Goal: Use online tool/utility: Utilize a website feature to perform a specific function

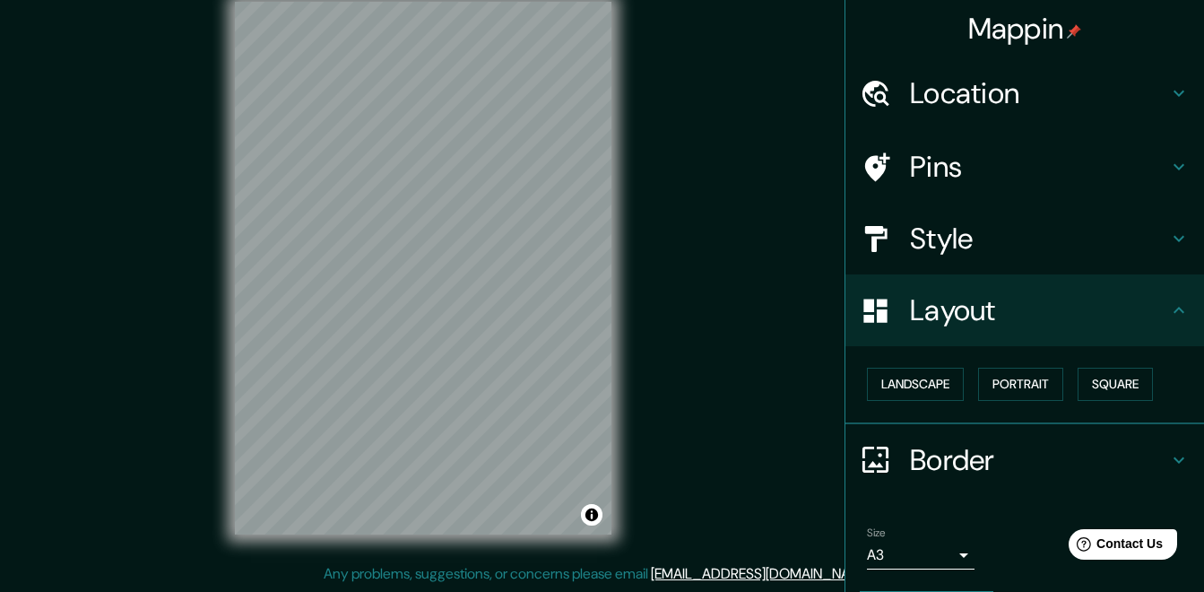
scroll to position [53, 0]
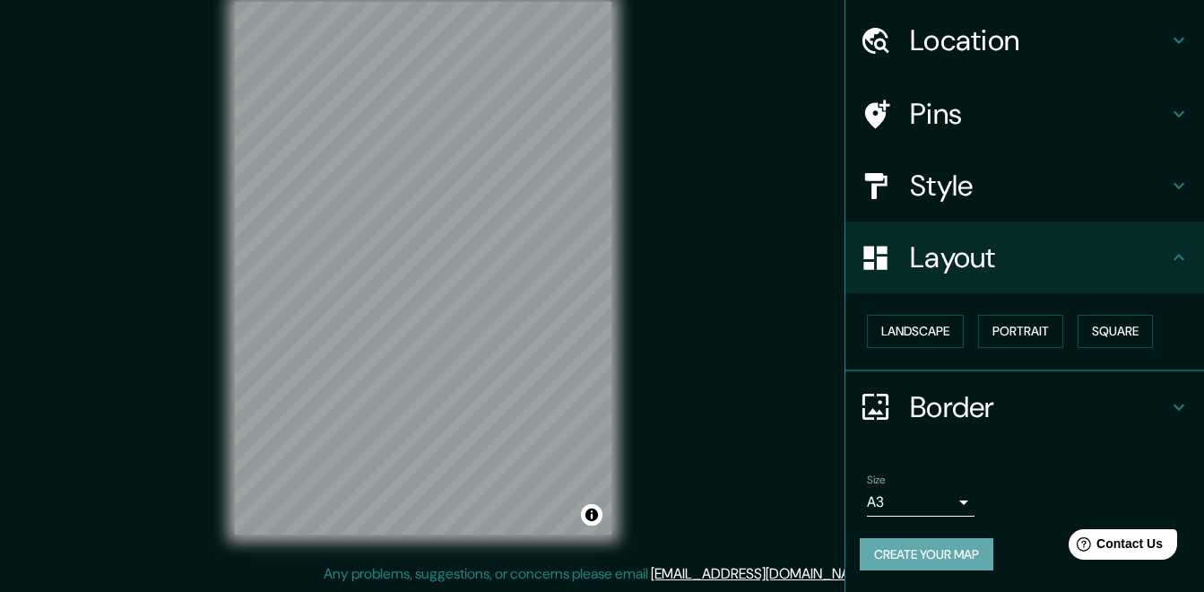
click at [938, 563] on button "Create your map" at bounding box center [927, 554] width 134 height 33
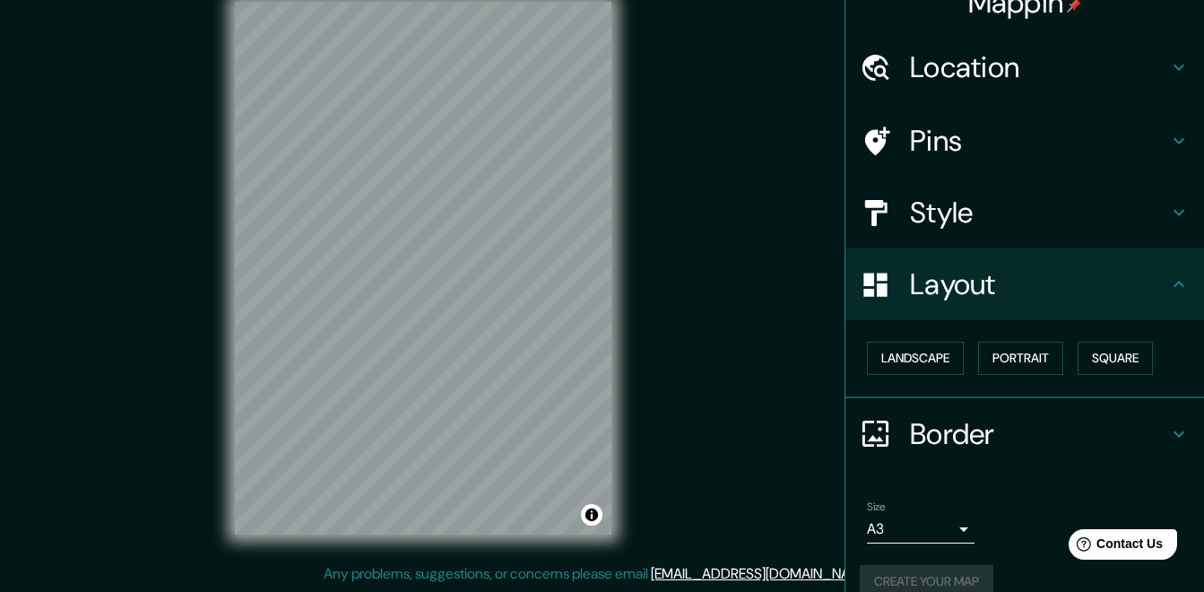
scroll to position [0, 0]
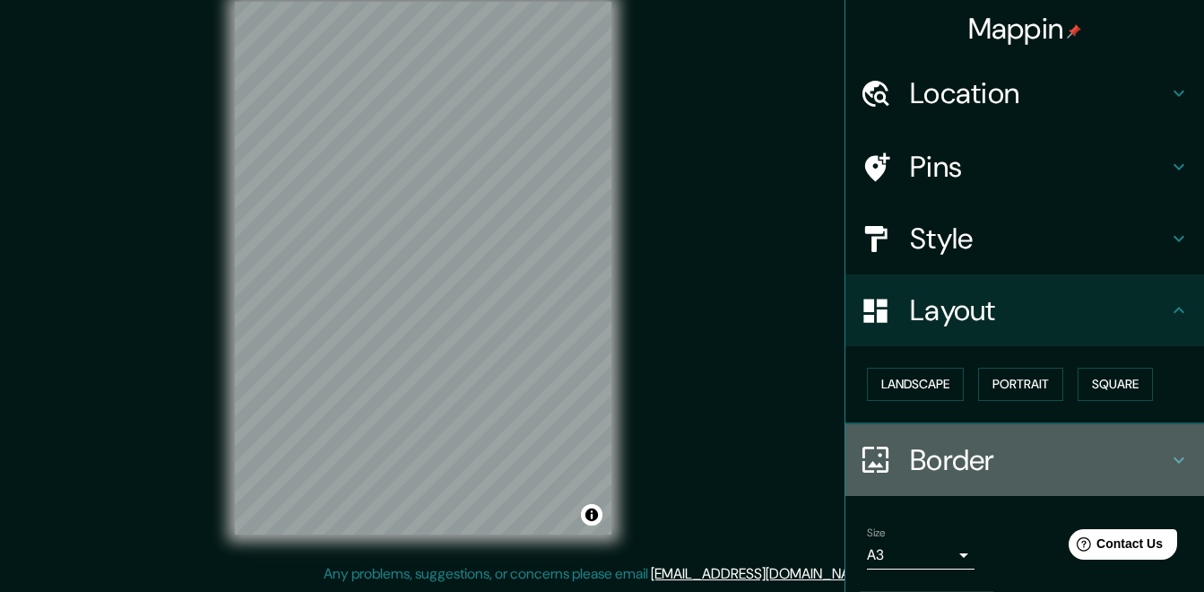
click at [942, 455] on h4 "Border" at bounding box center [1039, 460] width 258 height 36
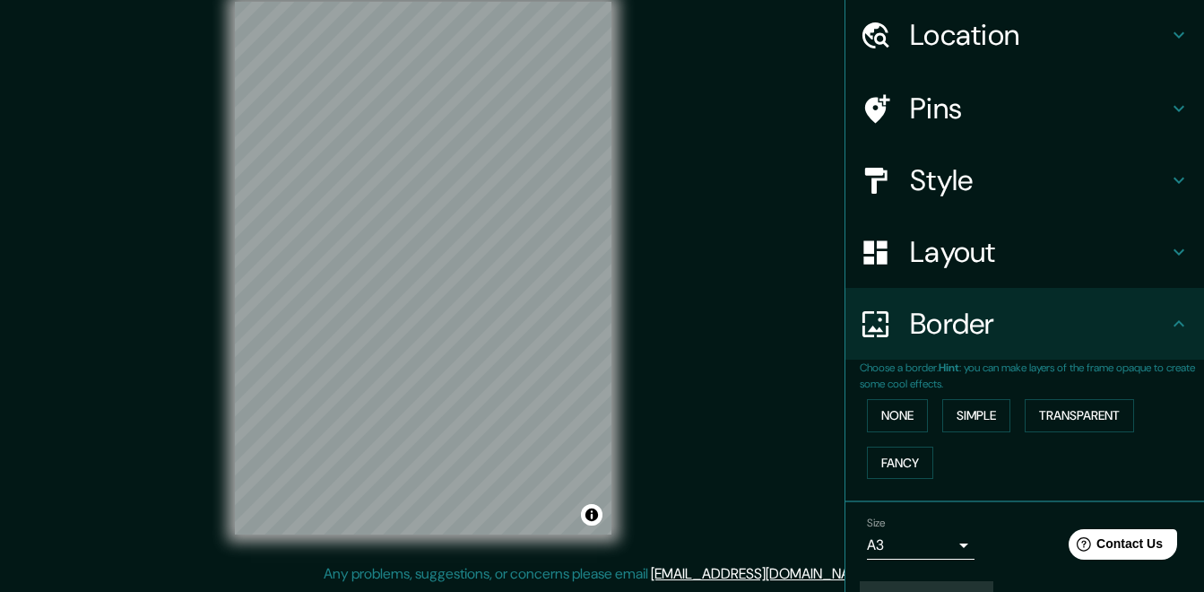
scroll to position [90, 0]
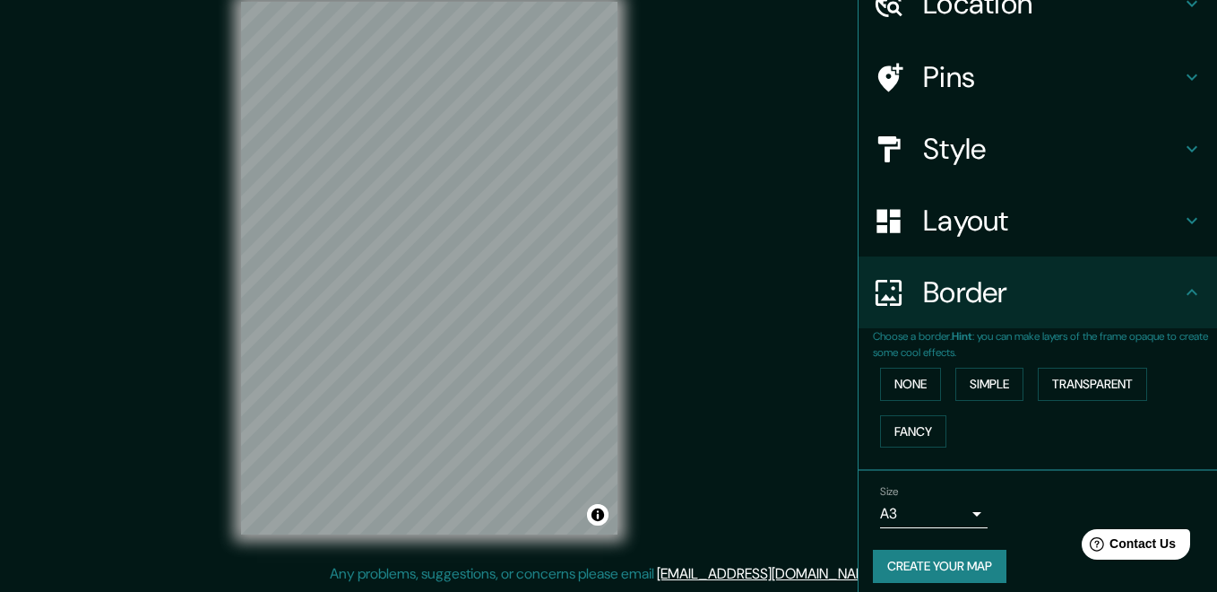
click at [920, 509] on body "Mappin Location [GEOGRAPHIC_DATA], [GEOGRAPHIC_DATA][PERSON_NAME], [GEOGRAPHIC_…" at bounding box center [608, 269] width 1217 height 592
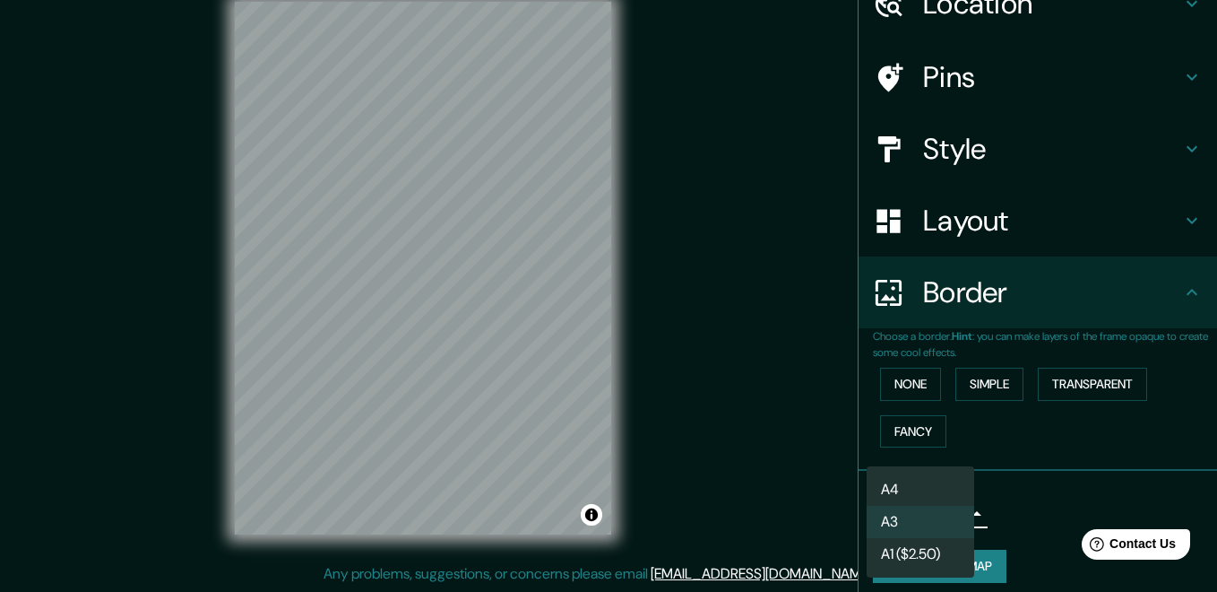
click at [1028, 497] on div at bounding box center [608, 296] width 1217 height 592
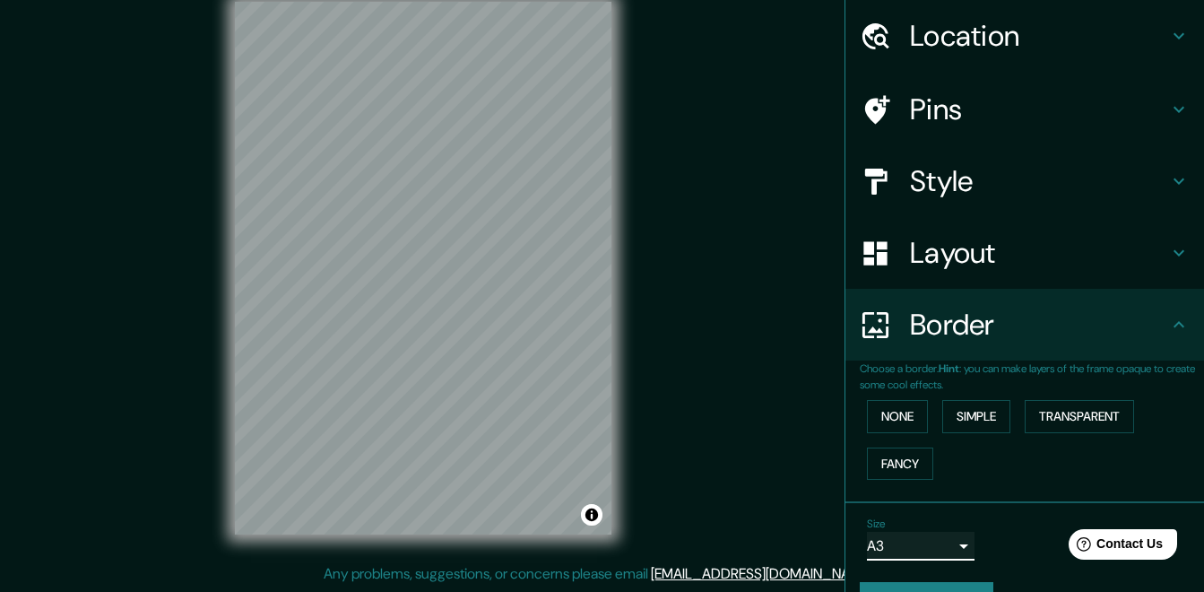
scroll to position [102, 0]
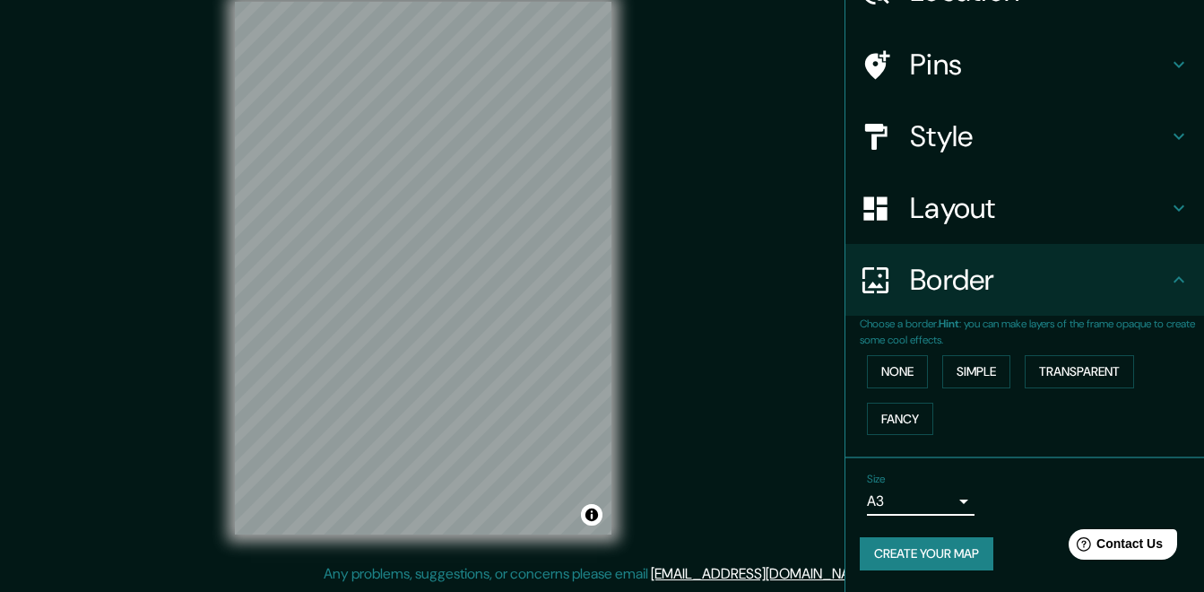
click at [950, 494] on body "Mappin Location [GEOGRAPHIC_DATA], [GEOGRAPHIC_DATA][PERSON_NAME], [GEOGRAPHIC_…" at bounding box center [602, 269] width 1204 height 592
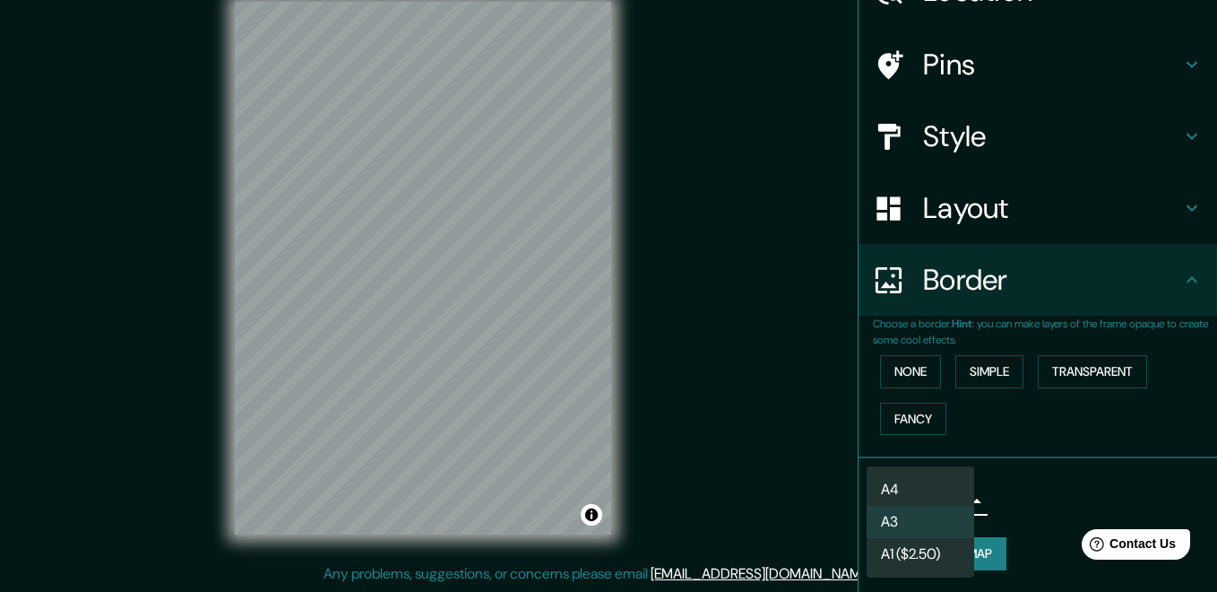
click at [960, 475] on li "A4" at bounding box center [921, 489] width 108 height 32
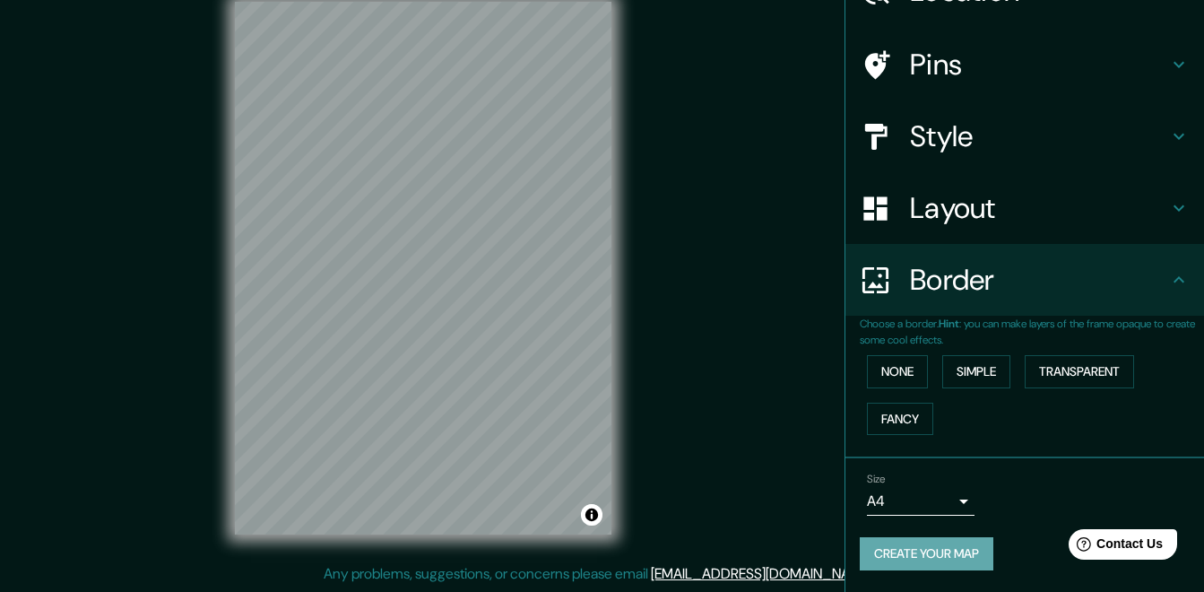
click at [958, 544] on button "Create your map" at bounding box center [927, 553] width 134 height 33
click at [590, 511] on button "Toggle attribution" at bounding box center [592, 515] width 22 height 22
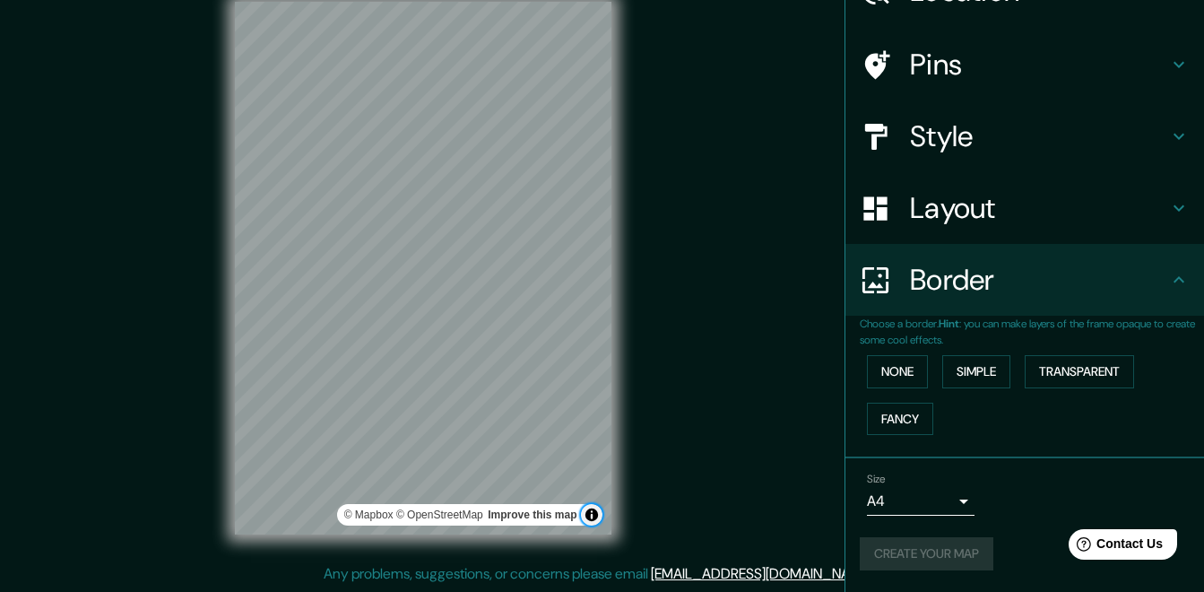
click at [592, 511] on button "Toggle attribution" at bounding box center [592, 515] width 22 height 22
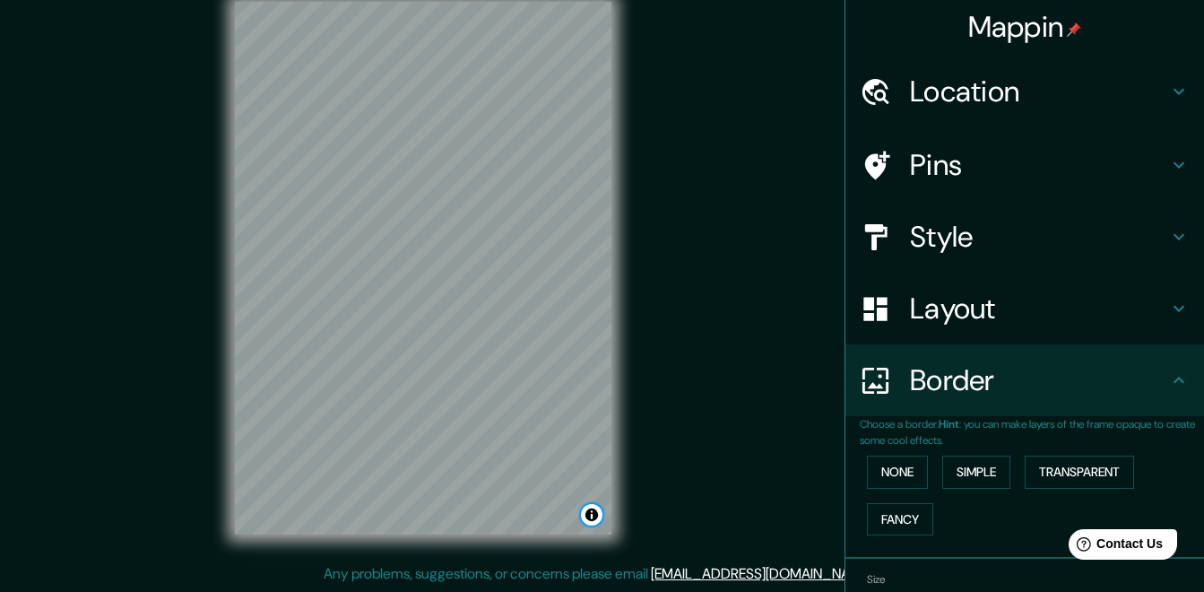
scroll to position [0, 0]
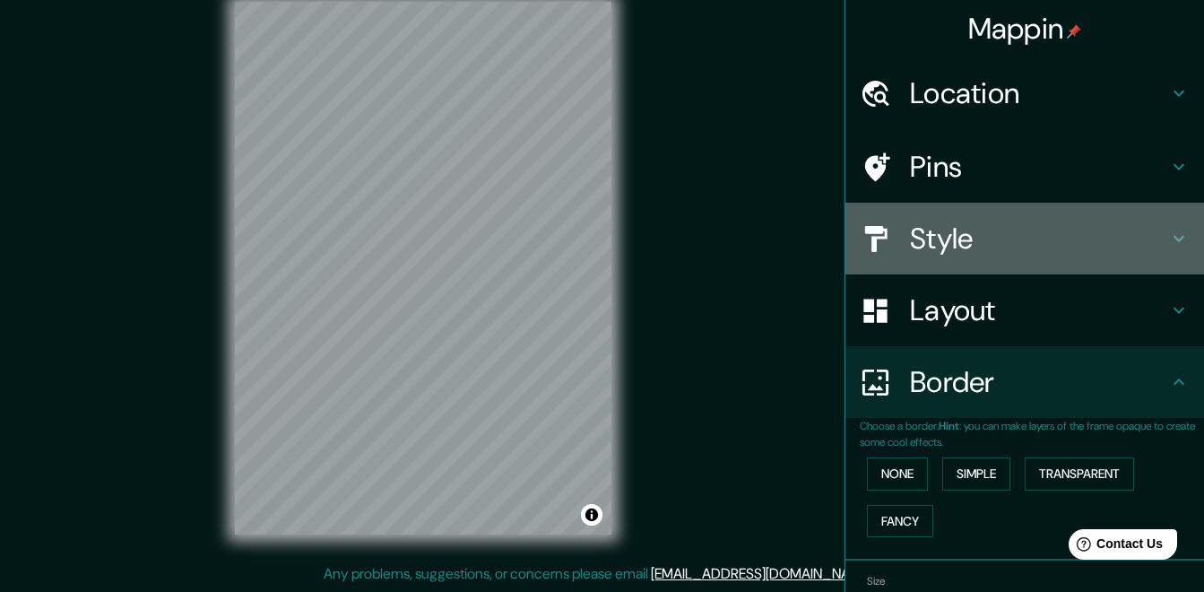
click at [1037, 236] on h4 "Style" at bounding box center [1039, 238] width 258 height 36
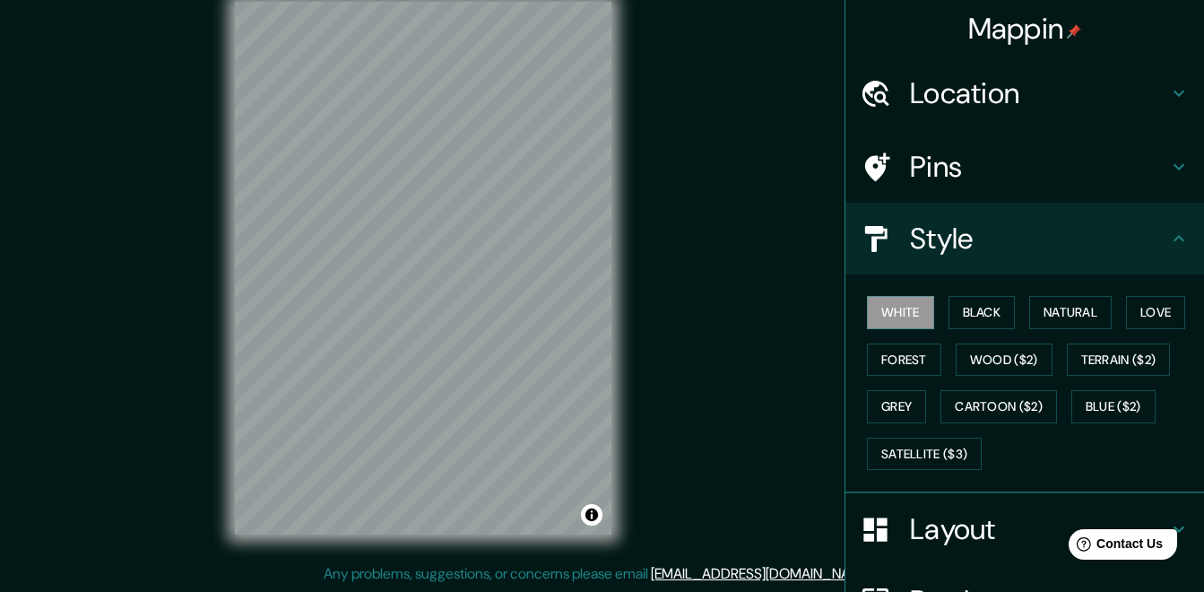
click at [1037, 236] on h4 "Style" at bounding box center [1039, 238] width 258 height 36
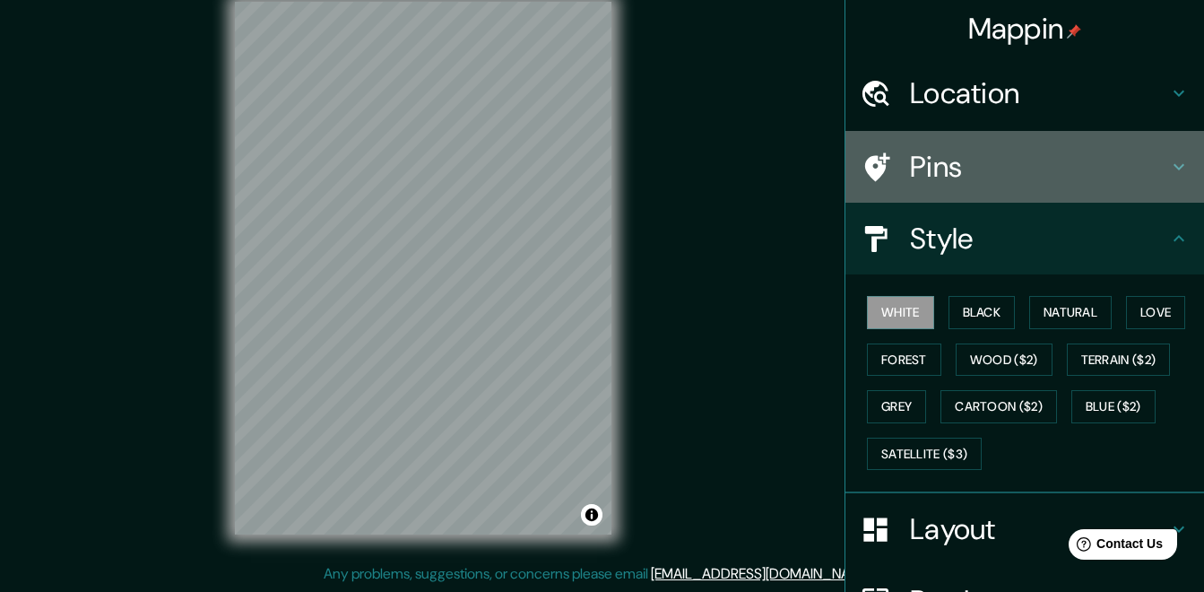
click at [1044, 160] on h4 "Pins" at bounding box center [1039, 167] width 258 height 36
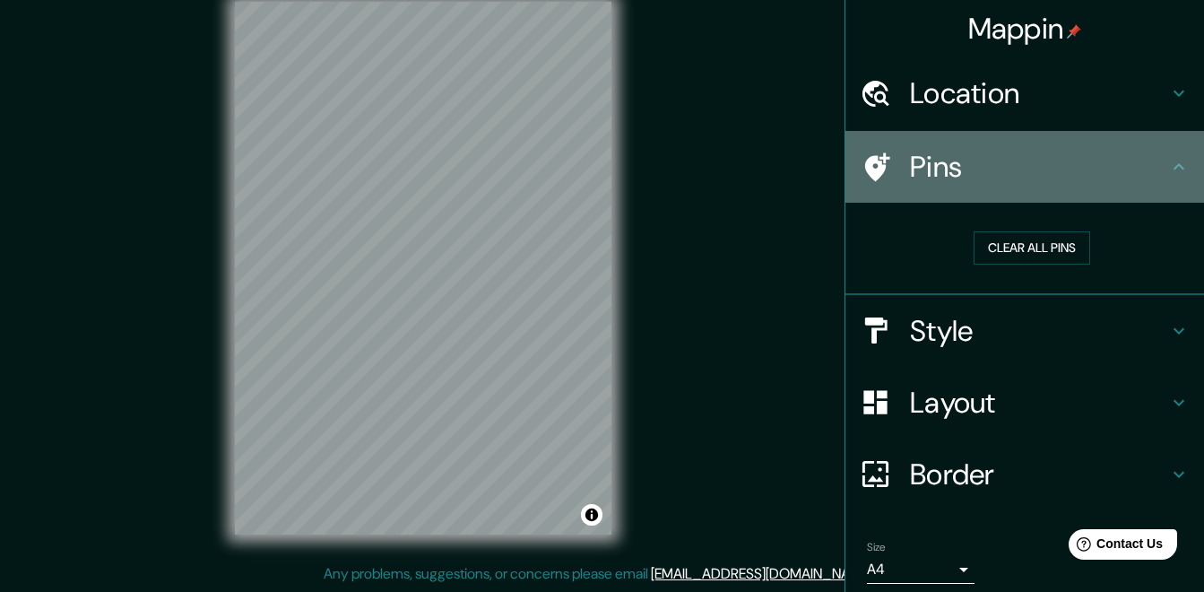
click at [1044, 160] on h4 "Pins" at bounding box center [1039, 167] width 258 height 36
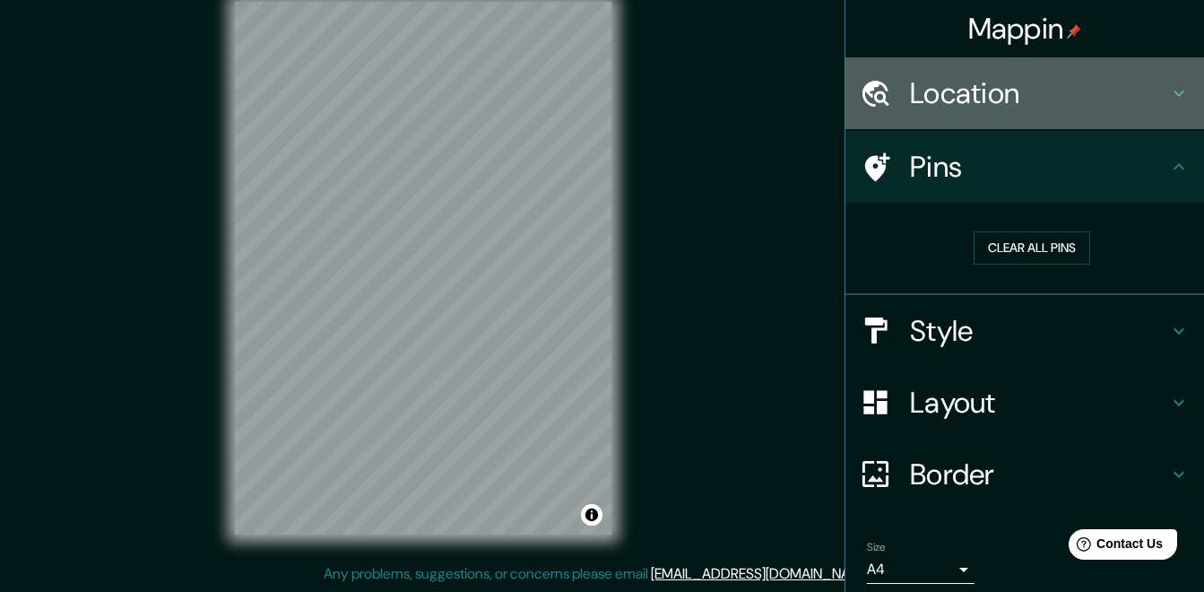
click at [1054, 108] on h4 "Location" at bounding box center [1039, 93] width 258 height 36
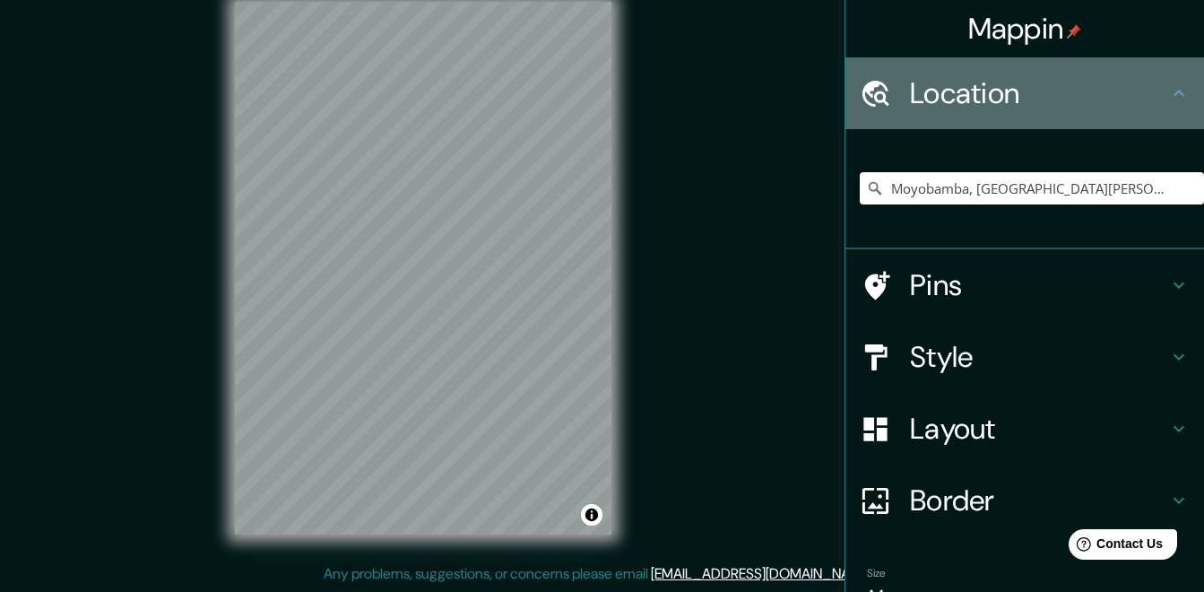
click at [1055, 107] on h4 "Location" at bounding box center [1039, 93] width 258 height 36
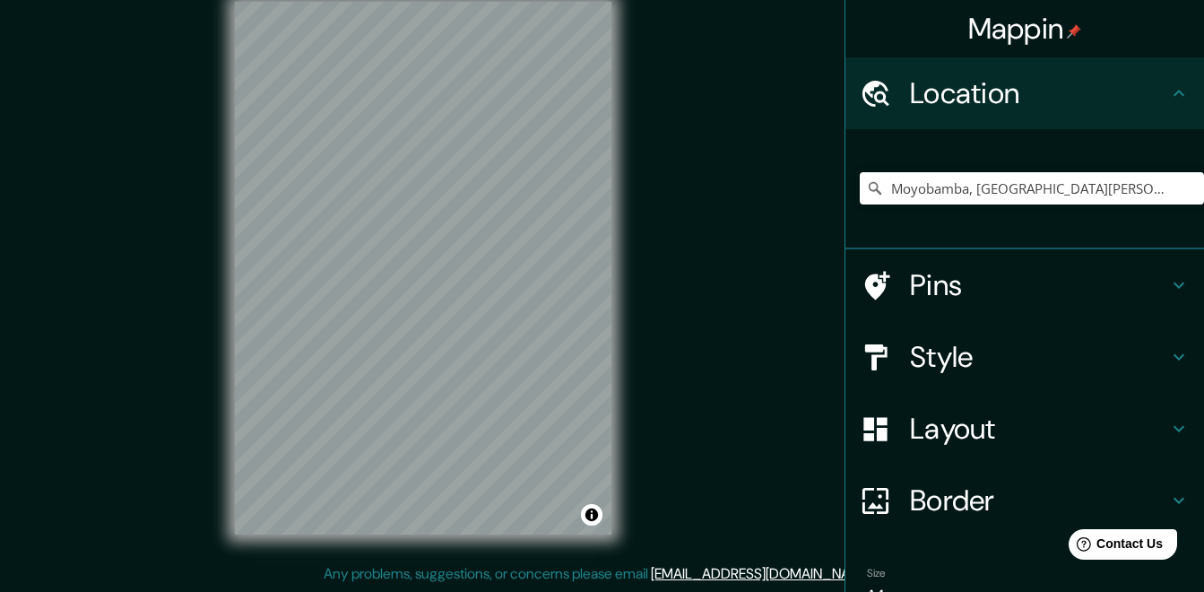
click at [1168, 97] on icon at bounding box center [1179, 93] width 22 height 22
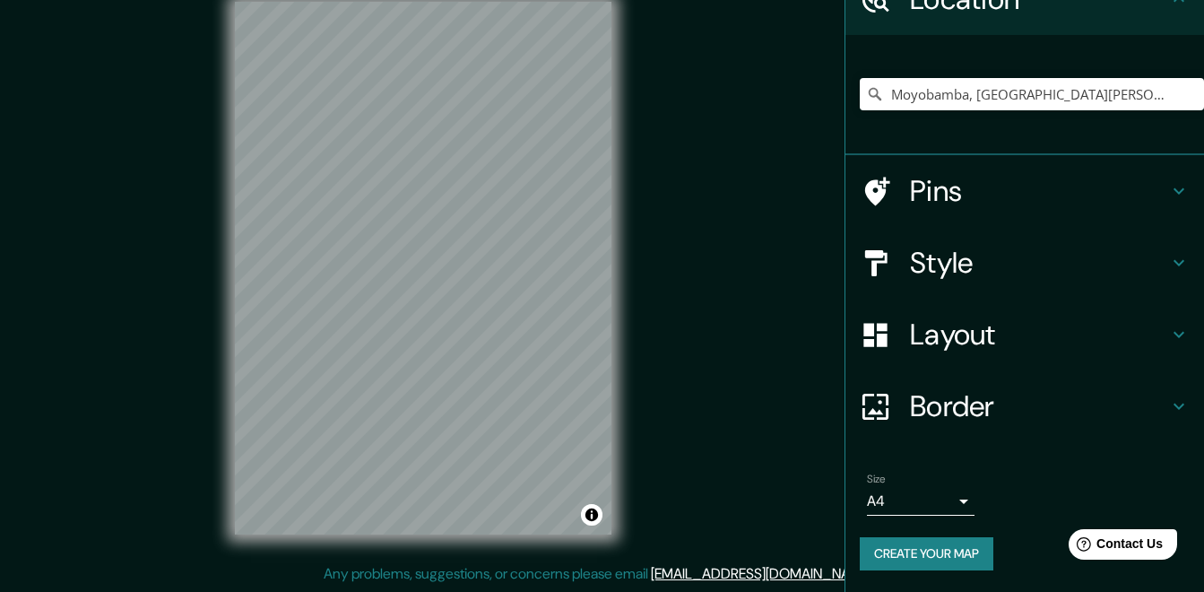
click at [988, 314] on div "Layout" at bounding box center [1024, 334] width 359 height 72
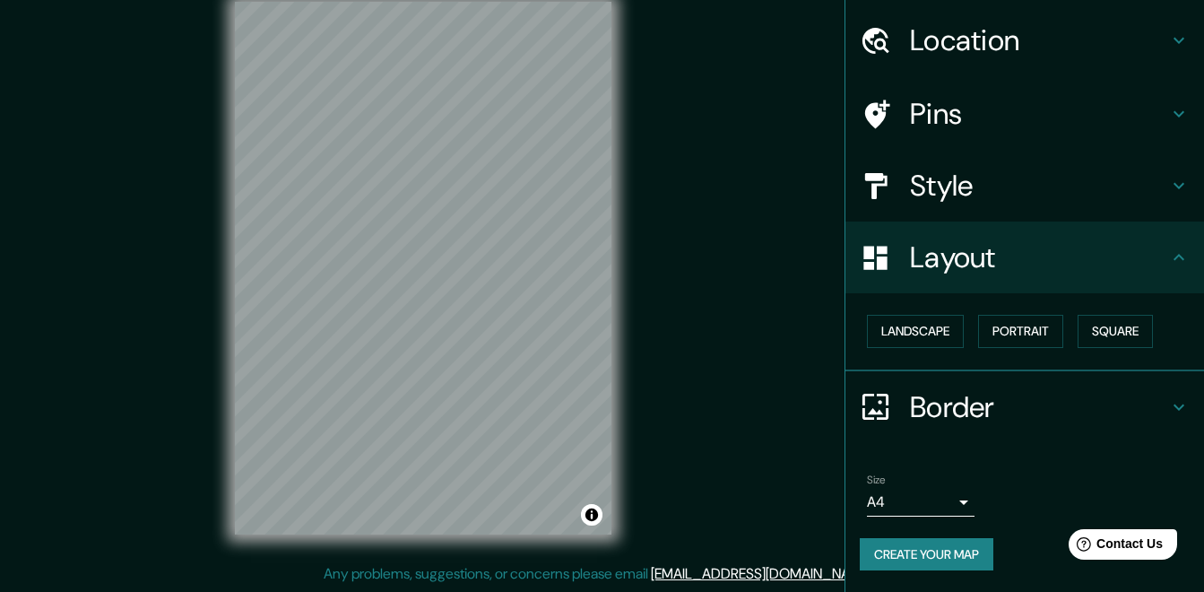
scroll to position [53, 0]
click at [949, 540] on button "Create your map" at bounding box center [927, 554] width 134 height 33
click at [990, 391] on h4 "Border" at bounding box center [1039, 407] width 258 height 36
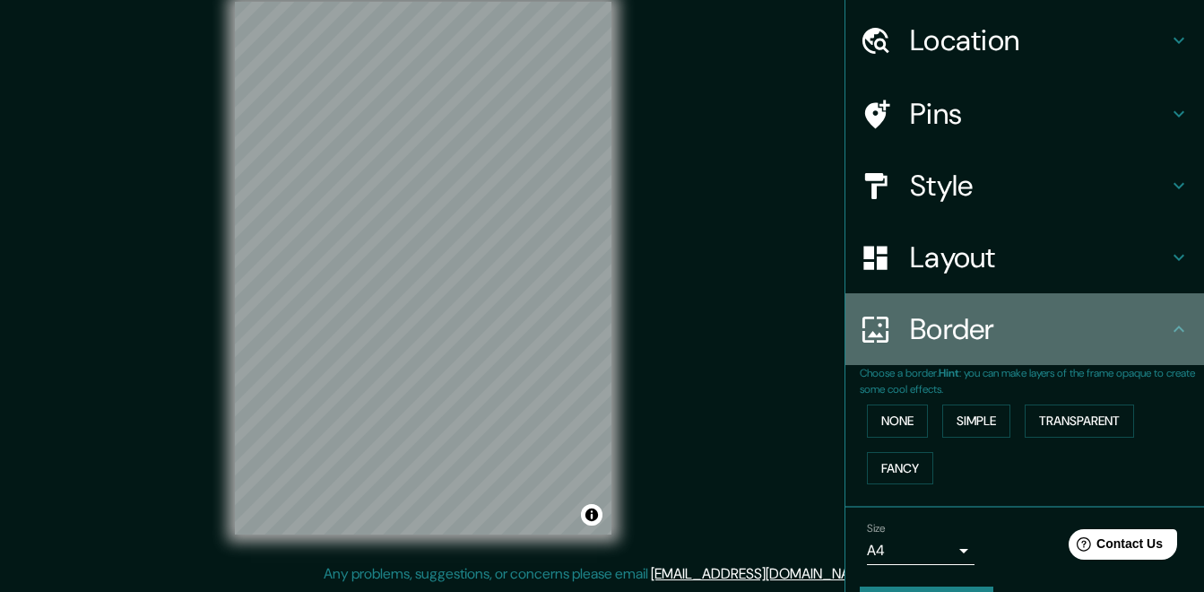
click at [1000, 352] on div "Border" at bounding box center [1024, 329] width 359 height 72
click at [1168, 322] on icon at bounding box center [1179, 329] width 22 height 22
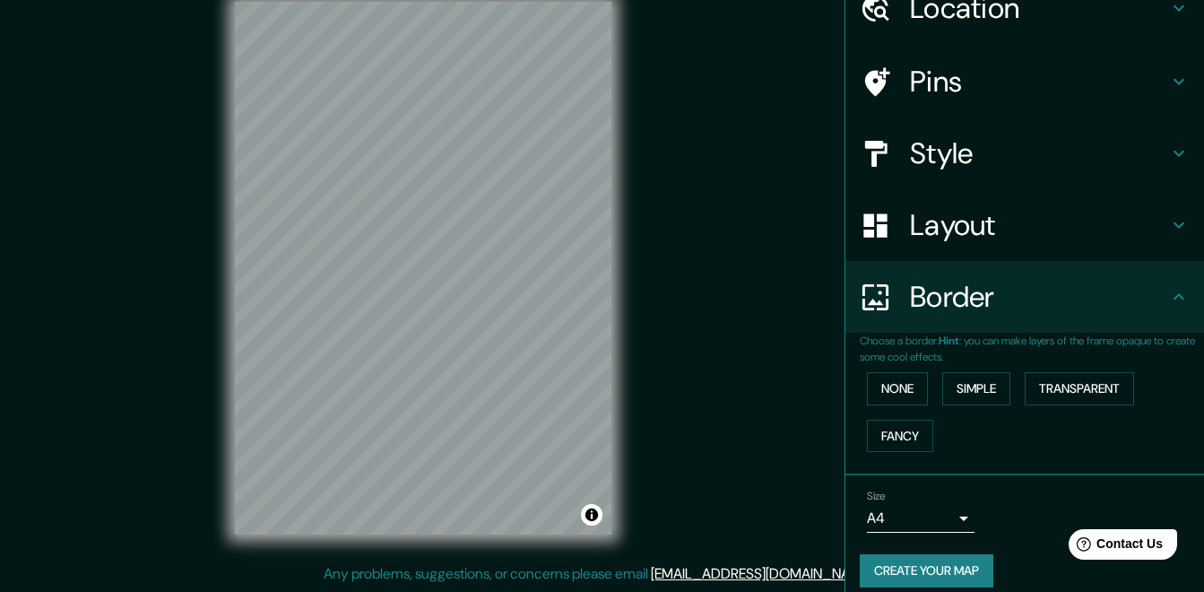
scroll to position [102, 0]
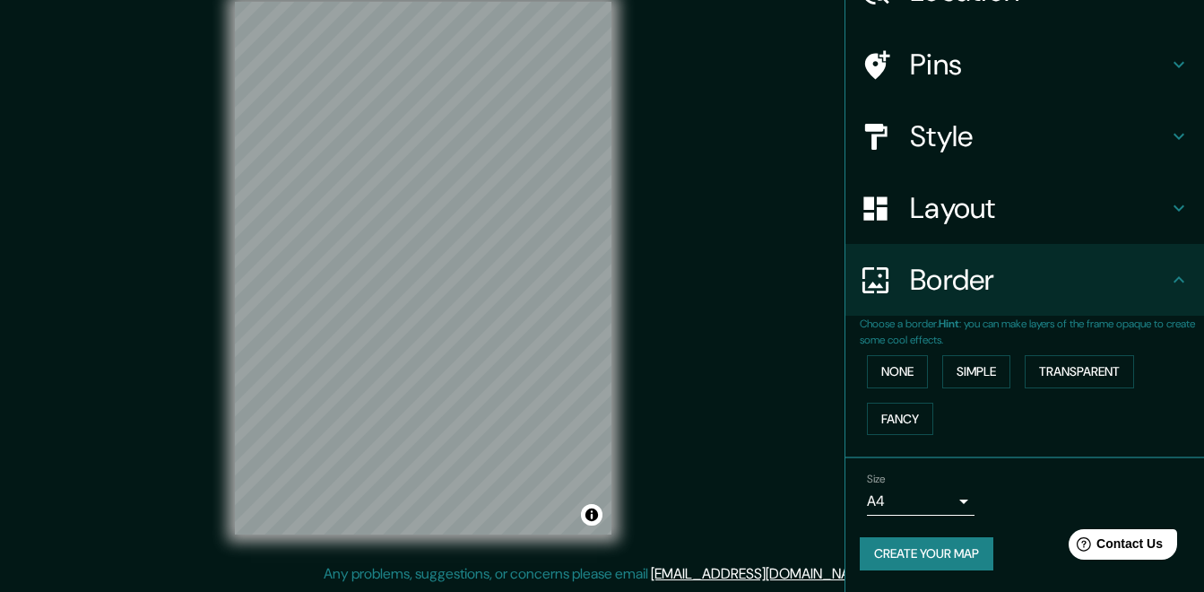
click at [943, 558] on button "Create your map" at bounding box center [927, 553] width 134 height 33
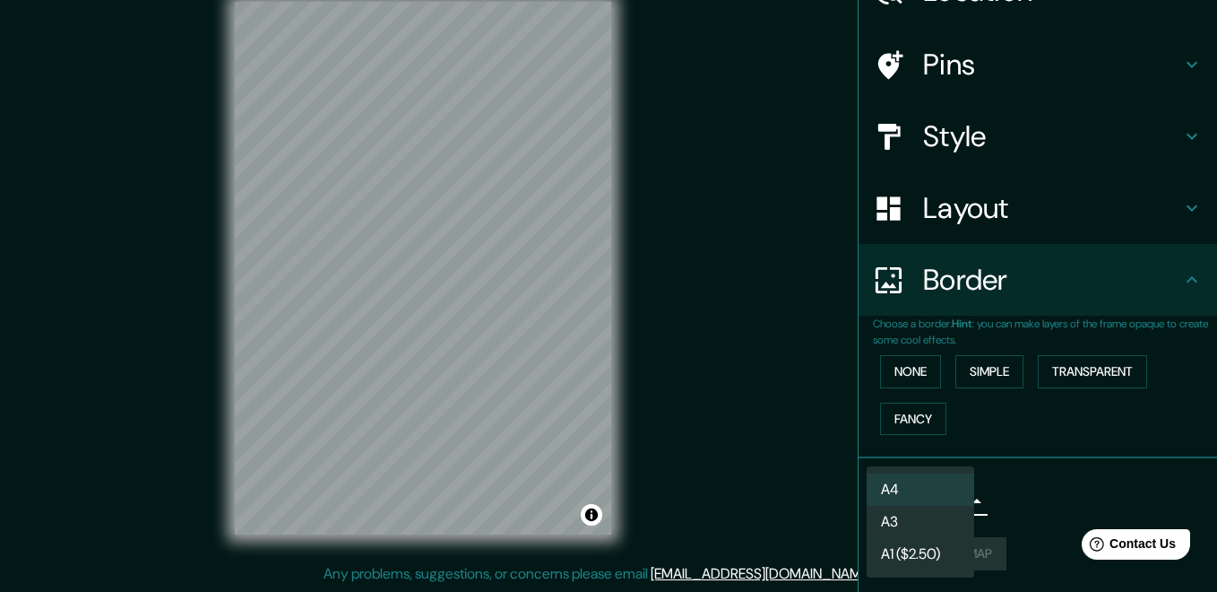
click at [945, 506] on body "Mappin Location [GEOGRAPHIC_DATA], [GEOGRAPHIC_DATA][PERSON_NAME], [GEOGRAPHIC_…" at bounding box center [608, 269] width 1217 height 592
click at [945, 521] on li "A3" at bounding box center [921, 522] width 108 height 32
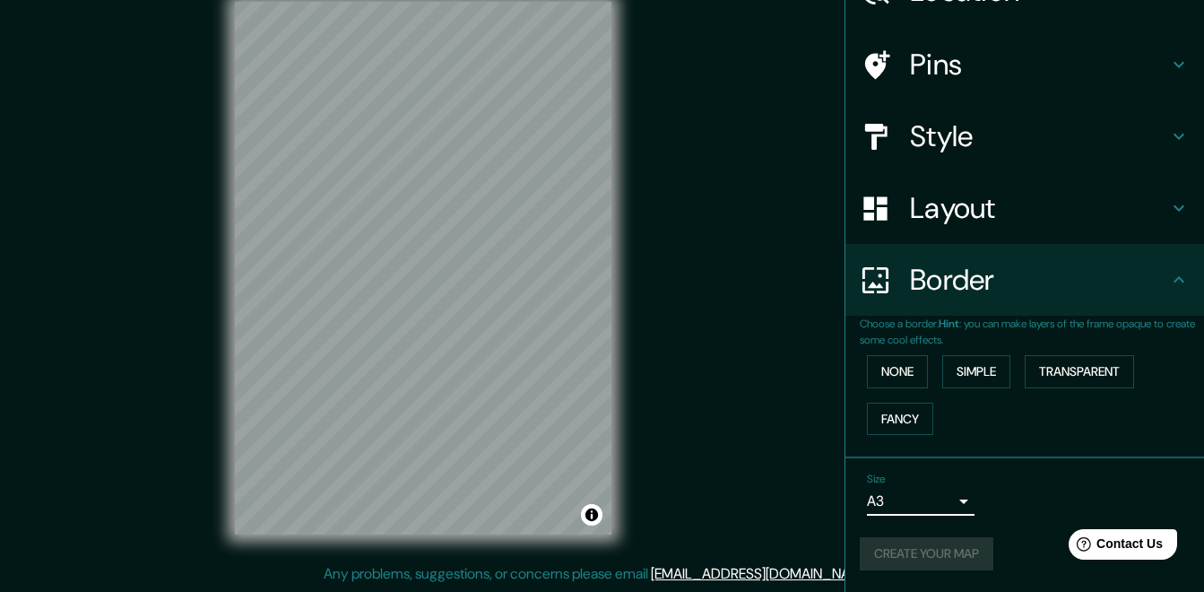
click at [952, 555] on div "Create your map" at bounding box center [1025, 553] width 330 height 33
click at [951, 548] on button "Create your map" at bounding box center [927, 553] width 134 height 33
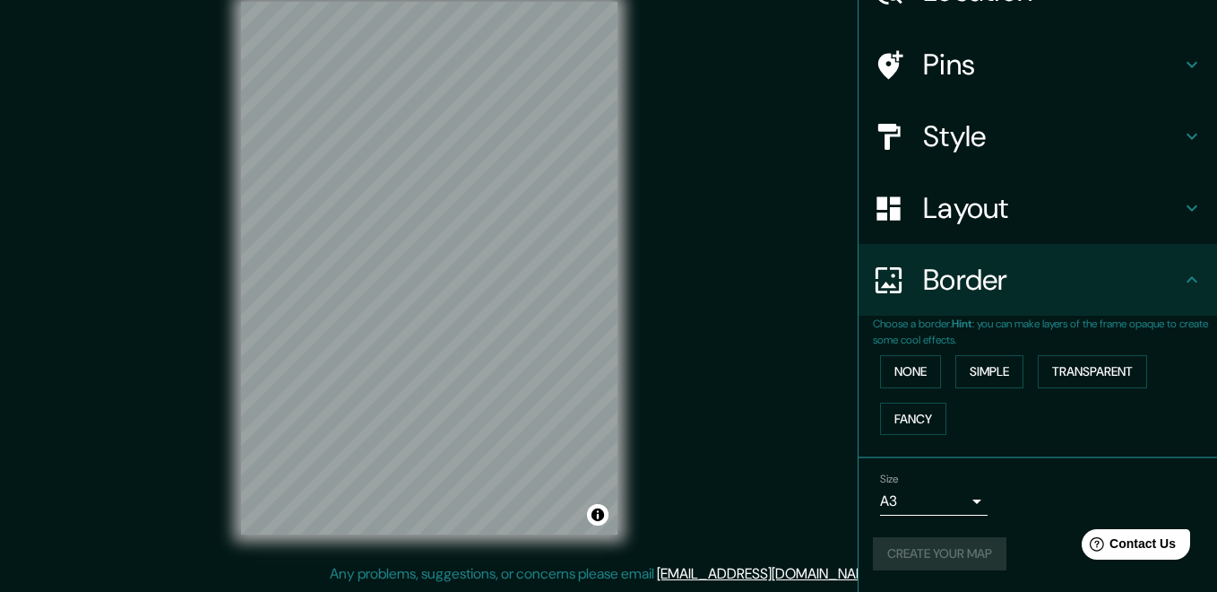
click at [952, 510] on body "Mappin Location [GEOGRAPHIC_DATA], [GEOGRAPHIC_DATA][PERSON_NAME], [GEOGRAPHIC_…" at bounding box center [608, 269] width 1217 height 592
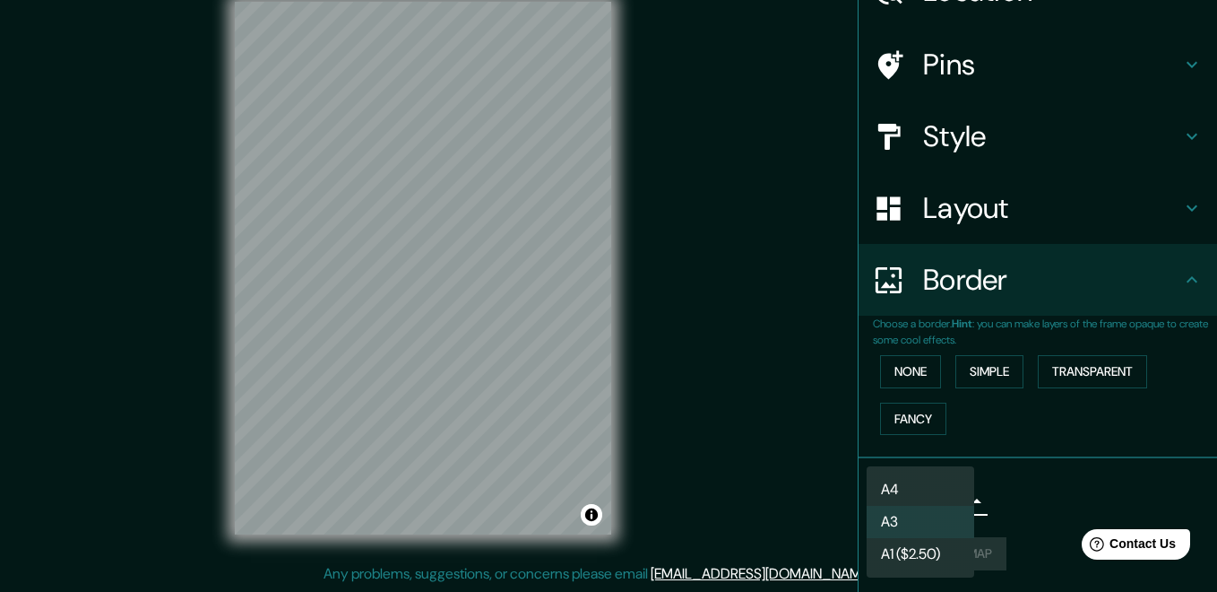
click at [956, 479] on li "A4" at bounding box center [921, 489] width 108 height 32
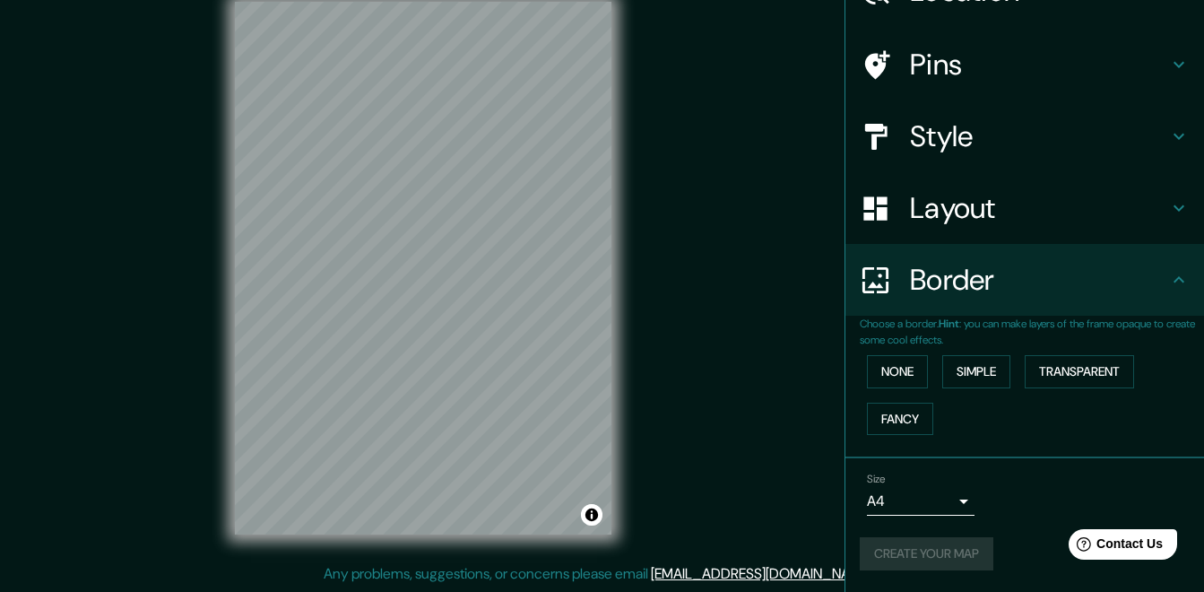
drag, startPoint x: 935, startPoint y: 548, endPoint x: 940, endPoint y: 519, distance: 29.2
click at [935, 546] on div "Create your map" at bounding box center [1025, 553] width 330 height 33
click at [967, 549] on div "Create your map" at bounding box center [1025, 553] width 330 height 33
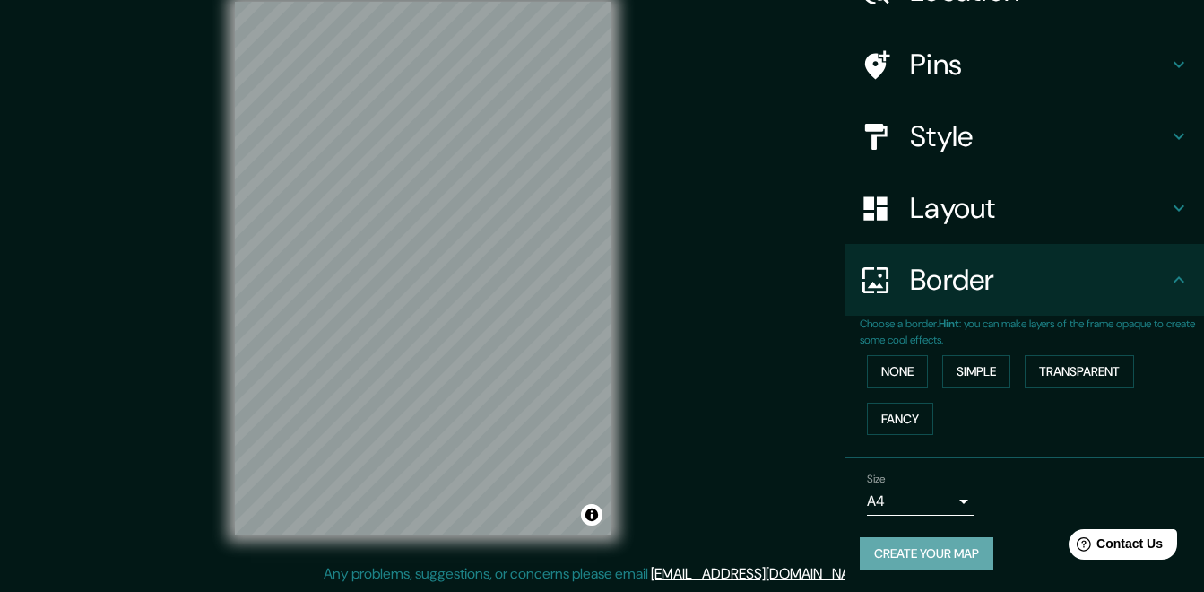
click at [942, 560] on button "Create your map" at bounding box center [927, 553] width 134 height 33
click at [903, 553] on button "Create your map" at bounding box center [927, 553] width 134 height 33
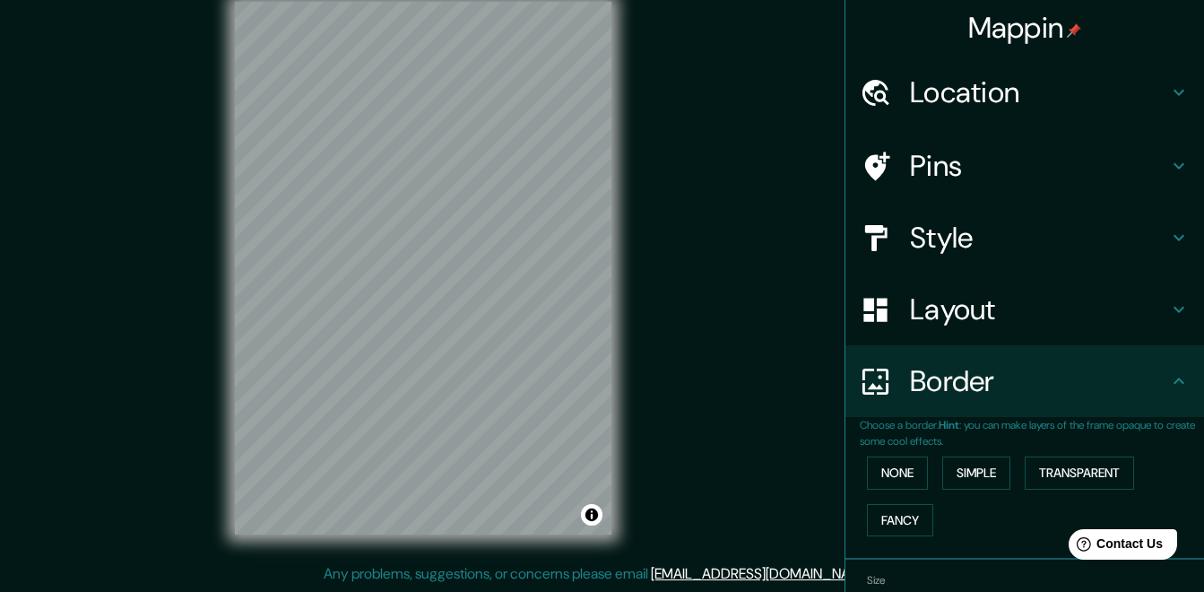
scroll to position [0, 0]
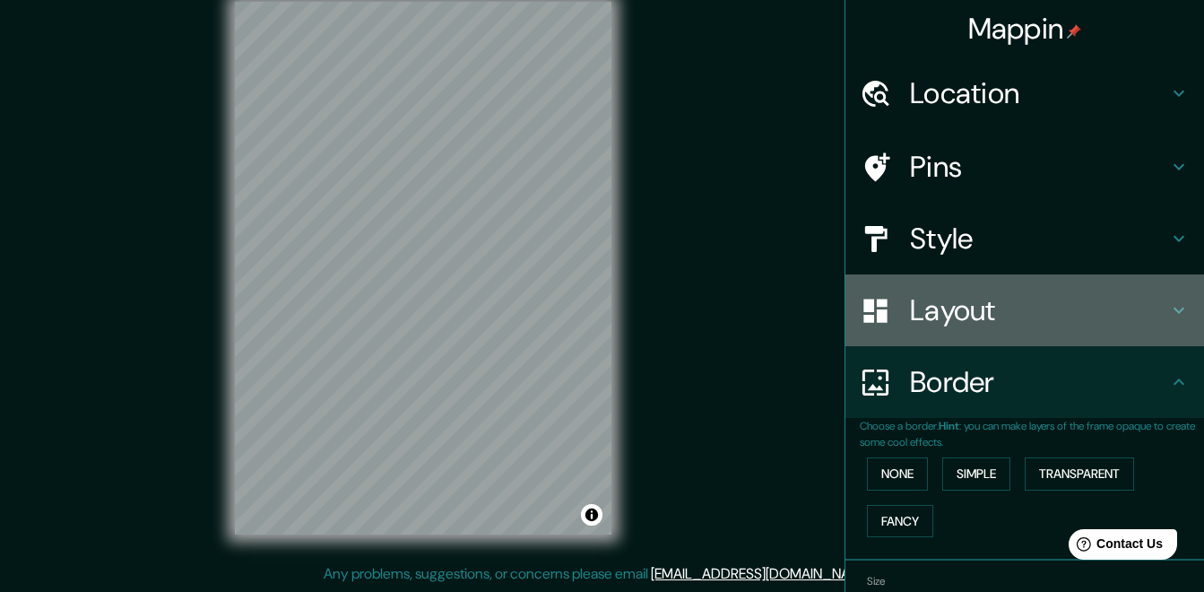
click at [942, 314] on h4 "Layout" at bounding box center [1039, 310] width 258 height 36
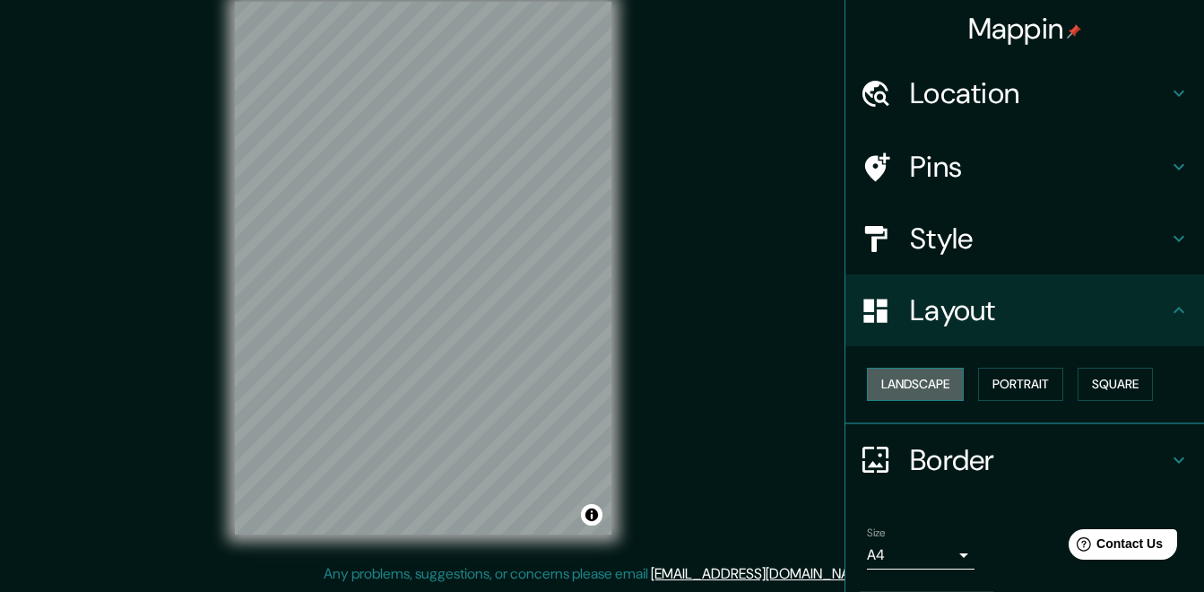
click at [929, 377] on button "Landscape" at bounding box center [915, 383] width 97 height 33
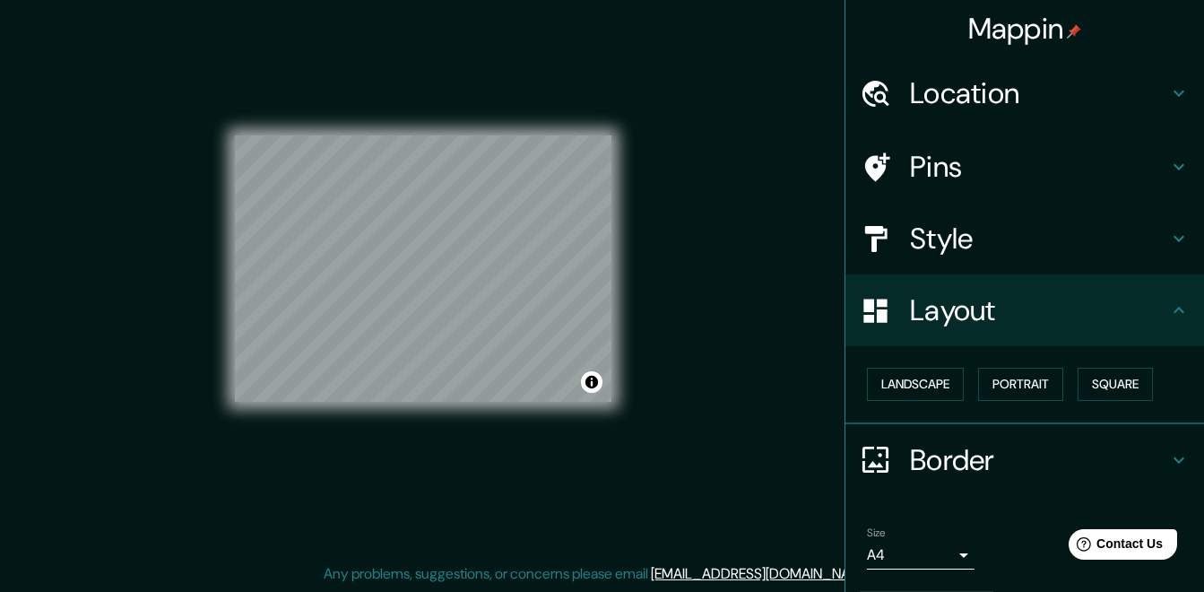
click at [964, 382] on div "Landscape [GEOGRAPHIC_DATA]" at bounding box center [1032, 384] width 344 height 48
click at [980, 388] on button "Portrait" at bounding box center [1020, 383] width 85 height 33
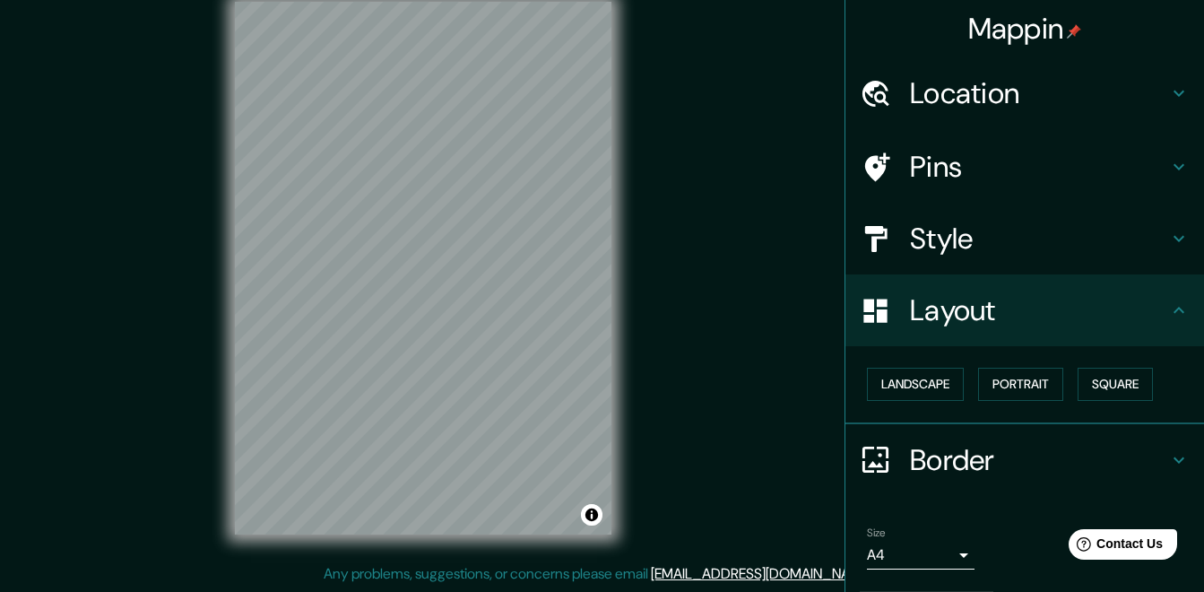
click at [904, 555] on body "Mappin Location [GEOGRAPHIC_DATA], [GEOGRAPHIC_DATA][PERSON_NAME], [GEOGRAPHIC_…" at bounding box center [602, 269] width 1204 height 592
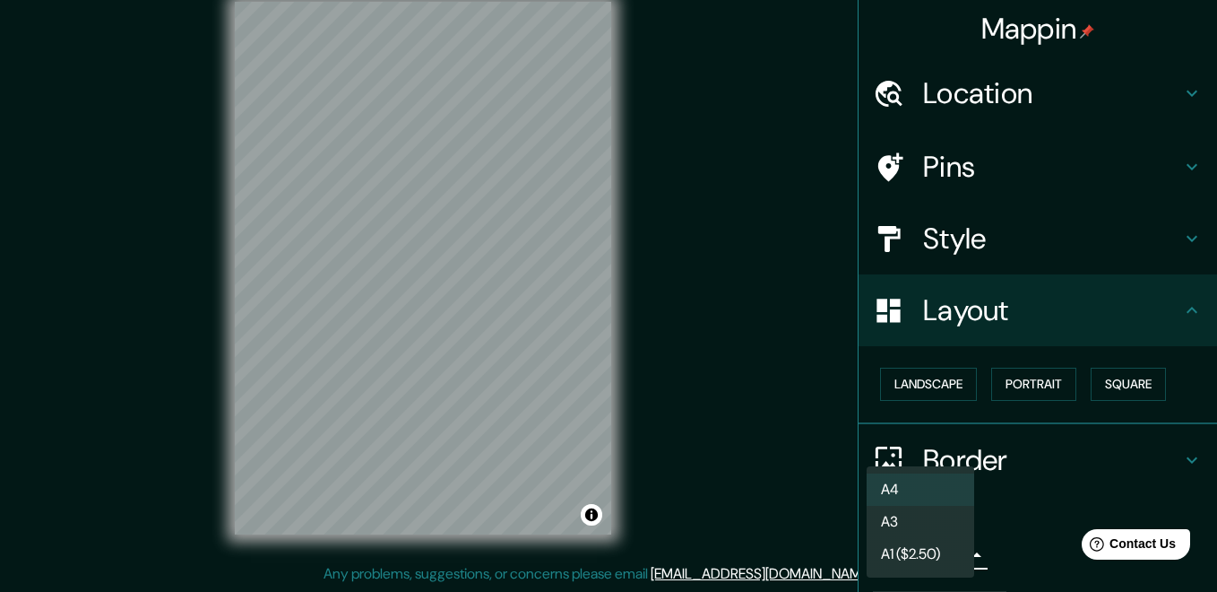
click at [1195, 459] on div at bounding box center [608, 296] width 1217 height 592
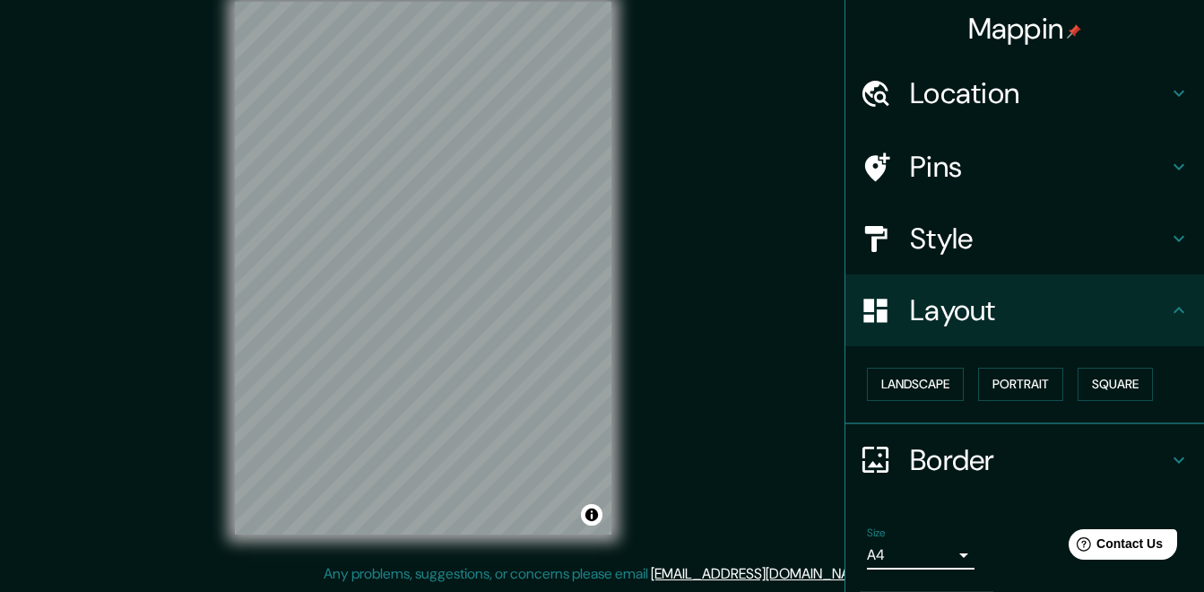
click at [1176, 463] on div "Border" at bounding box center [1024, 460] width 359 height 72
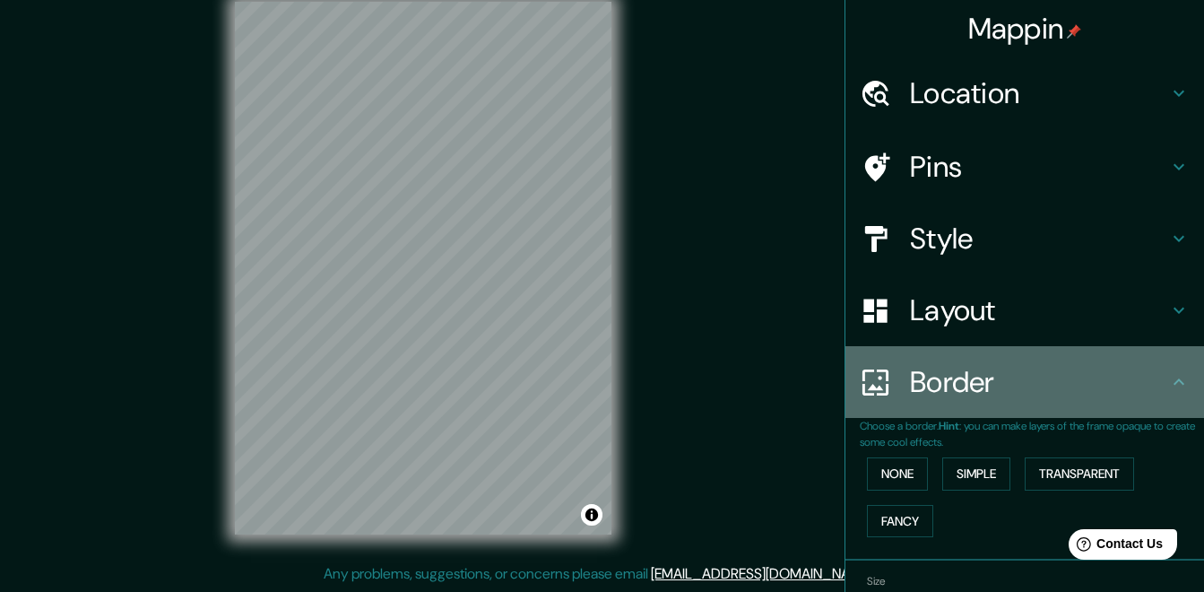
click at [1172, 378] on icon at bounding box center [1179, 382] width 22 height 22
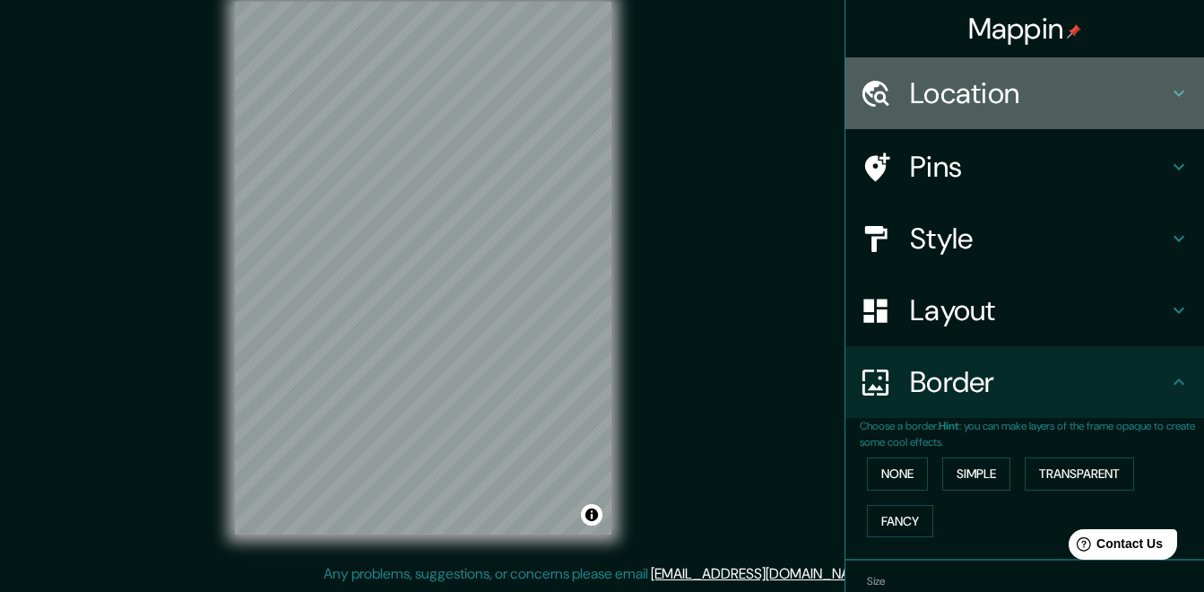
click at [1049, 99] on h4 "Location" at bounding box center [1039, 93] width 258 height 36
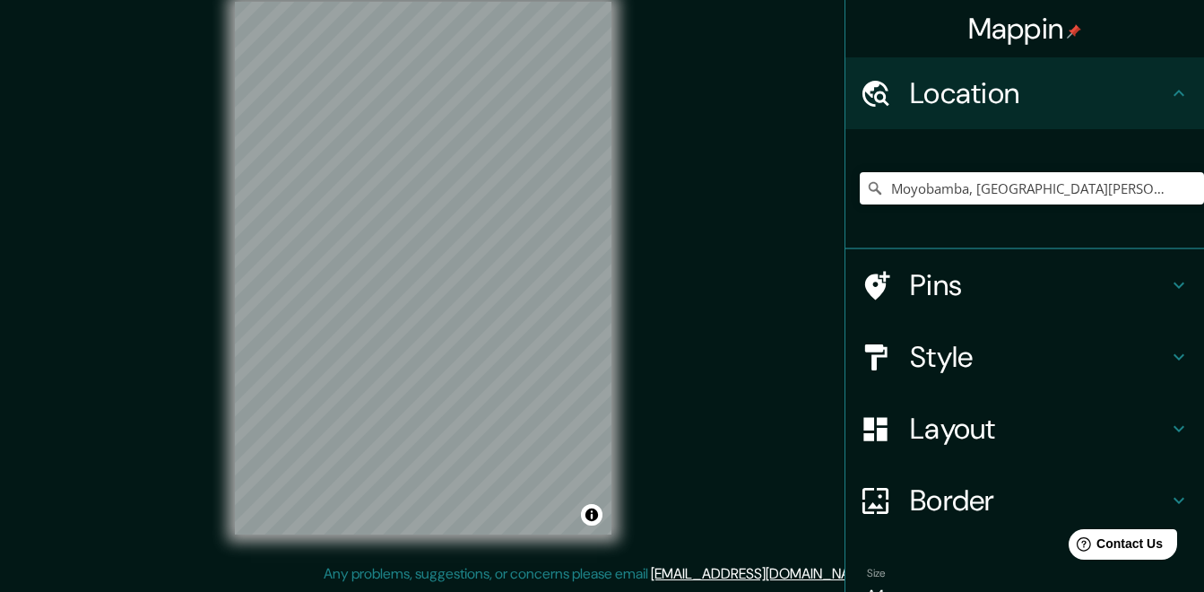
click at [1065, 92] on h4 "Location" at bounding box center [1039, 93] width 258 height 36
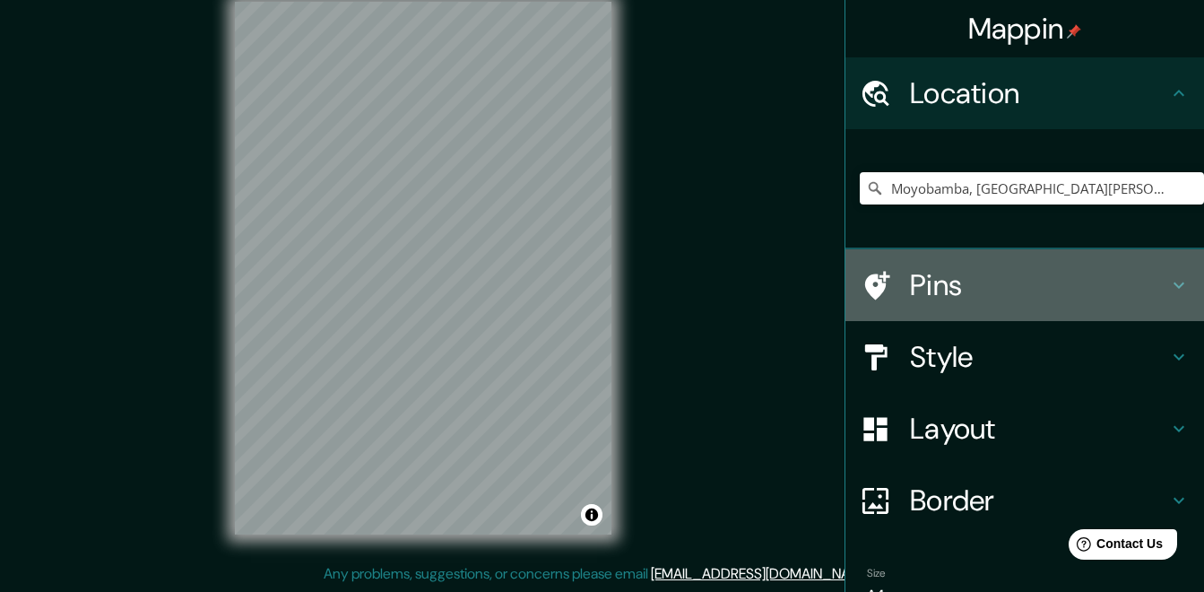
click at [943, 310] on div "Pins" at bounding box center [1024, 285] width 359 height 72
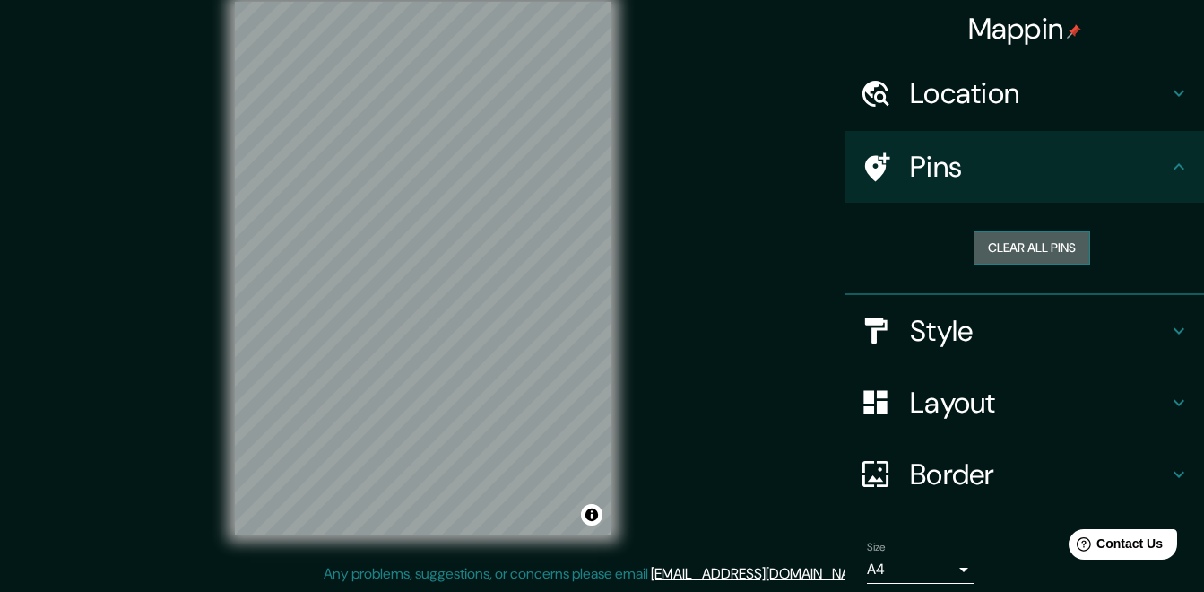
click at [999, 238] on button "Clear all pins" at bounding box center [1031, 247] width 117 height 33
click at [982, 244] on button "Clear all pins" at bounding box center [1031, 247] width 117 height 33
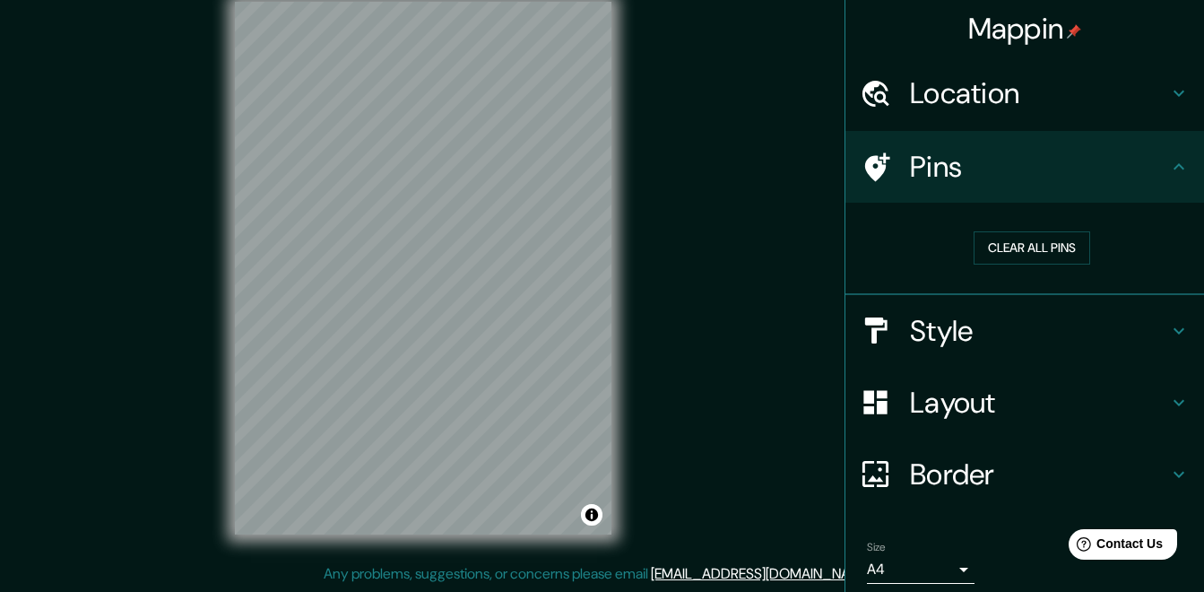
drag, startPoint x: 860, startPoint y: 0, endPoint x: 706, endPoint y: 241, distance: 285.7
click at [706, 241] on div "Mappin Location [GEOGRAPHIC_DATA], [GEOGRAPHIC_DATA][PERSON_NAME], [GEOGRAPHIC_…" at bounding box center [602, 282] width 1204 height 618
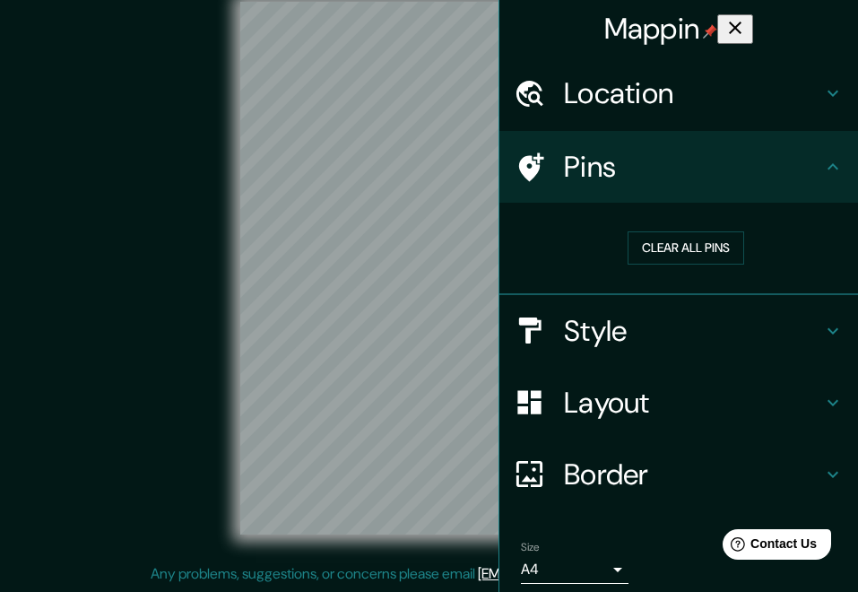
click at [152, 243] on div "© Mapbox © OpenStreetMap Improve this map" at bounding box center [429, 268] width 772 height 532
drag, startPoint x: 824, startPoint y: 19, endPoint x: 834, endPoint y: 22, distance: 10.5
click at [753, 22] on button "button" at bounding box center [735, 29] width 36 height 30
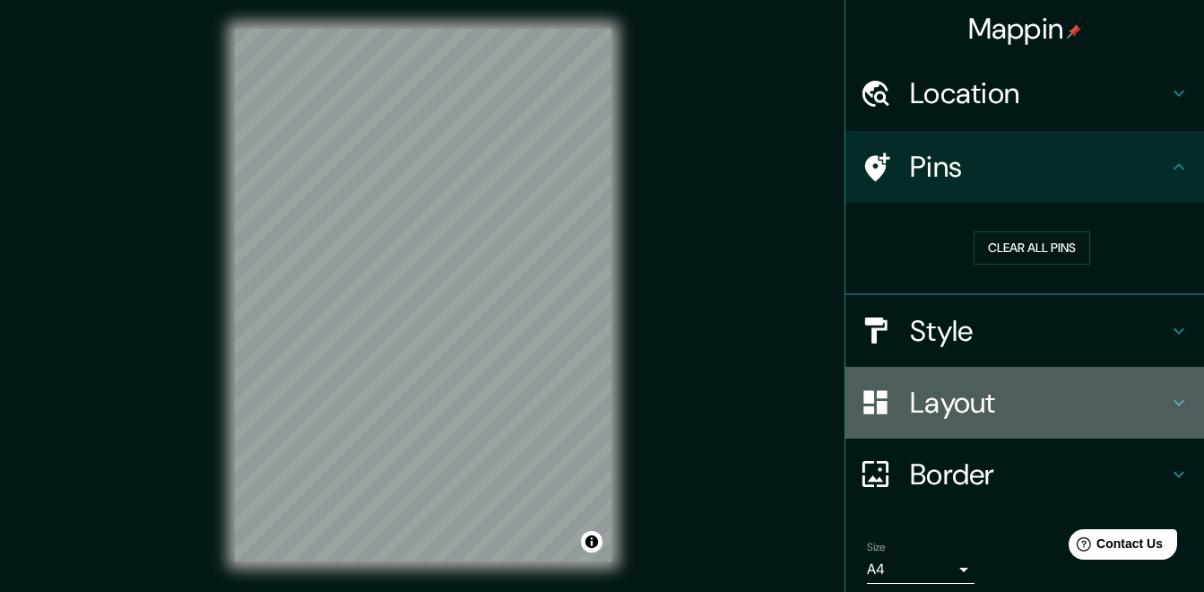
click at [944, 394] on h4 "Layout" at bounding box center [1039, 403] width 258 height 36
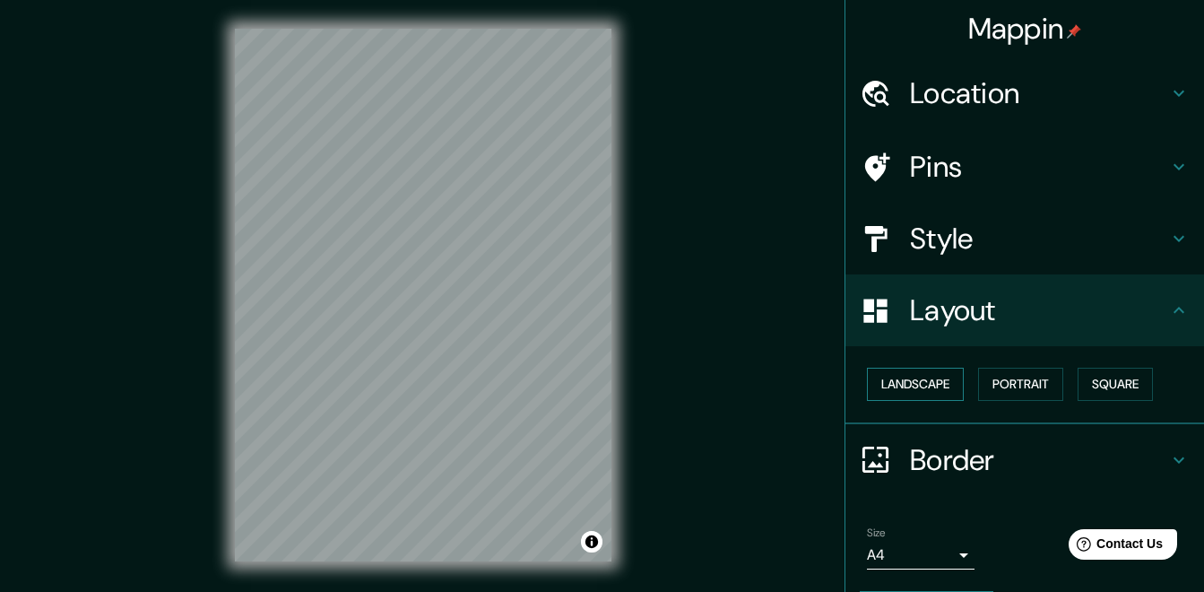
click at [911, 371] on button "Landscape" at bounding box center [915, 383] width 97 height 33
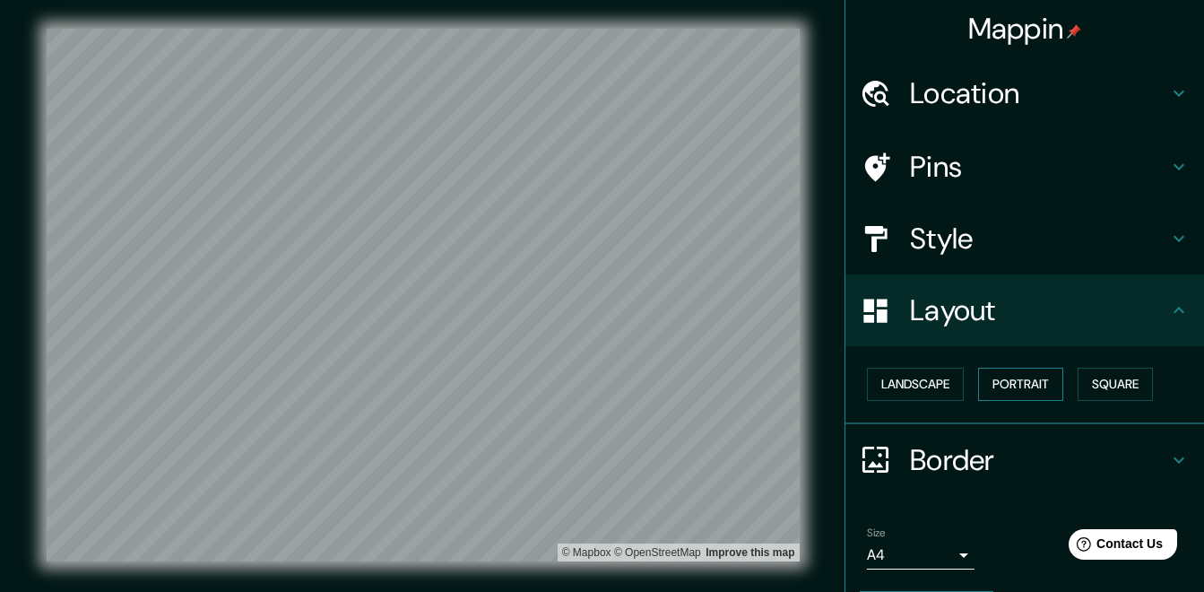
click at [1008, 387] on button "Portrait" at bounding box center [1020, 383] width 85 height 33
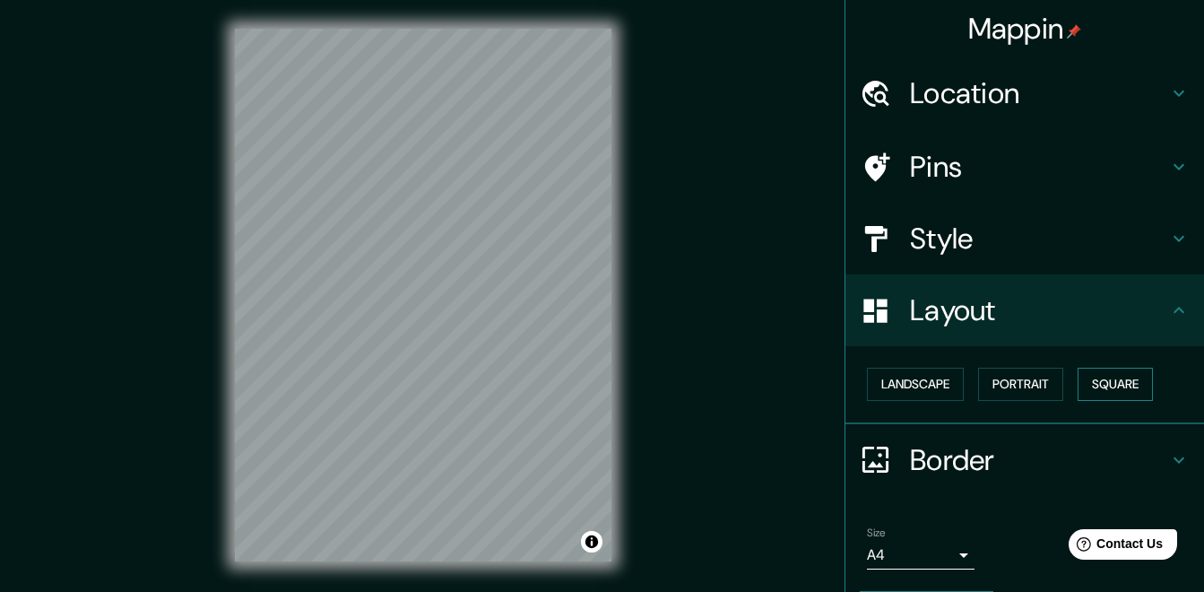
click at [1092, 386] on button "Square" at bounding box center [1114, 383] width 75 height 33
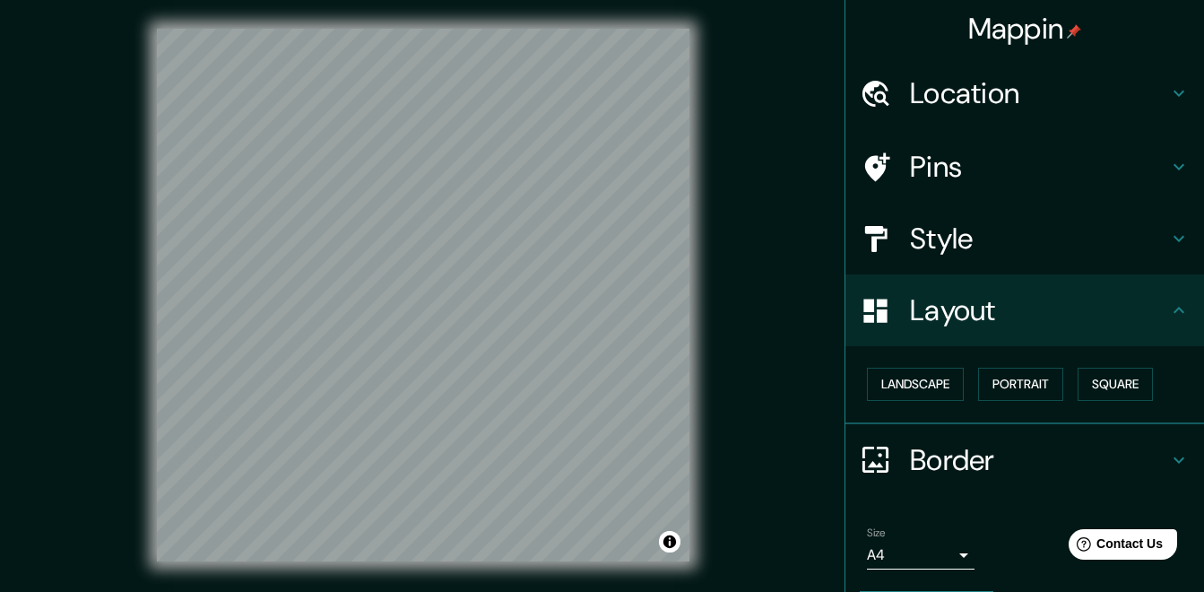
click at [964, 386] on div "Landscape [GEOGRAPHIC_DATA]" at bounding box center [1032, 384] width 344 height 48
click at [981, 386] on button "Portrait" at bounding box center [1020, 383] width 85 height 33
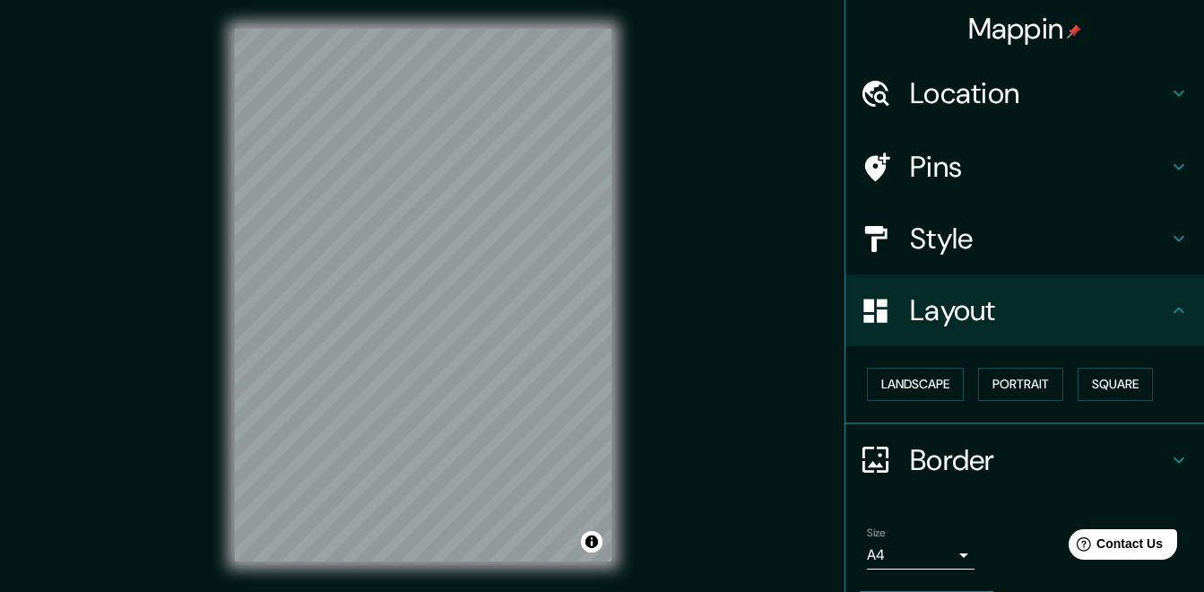
click at [935, 220] on h4 "Style" at bounding box center [1039, 238] width 258 height 36
